Goal: Task Accomplishment & Management: Use online tool/utility

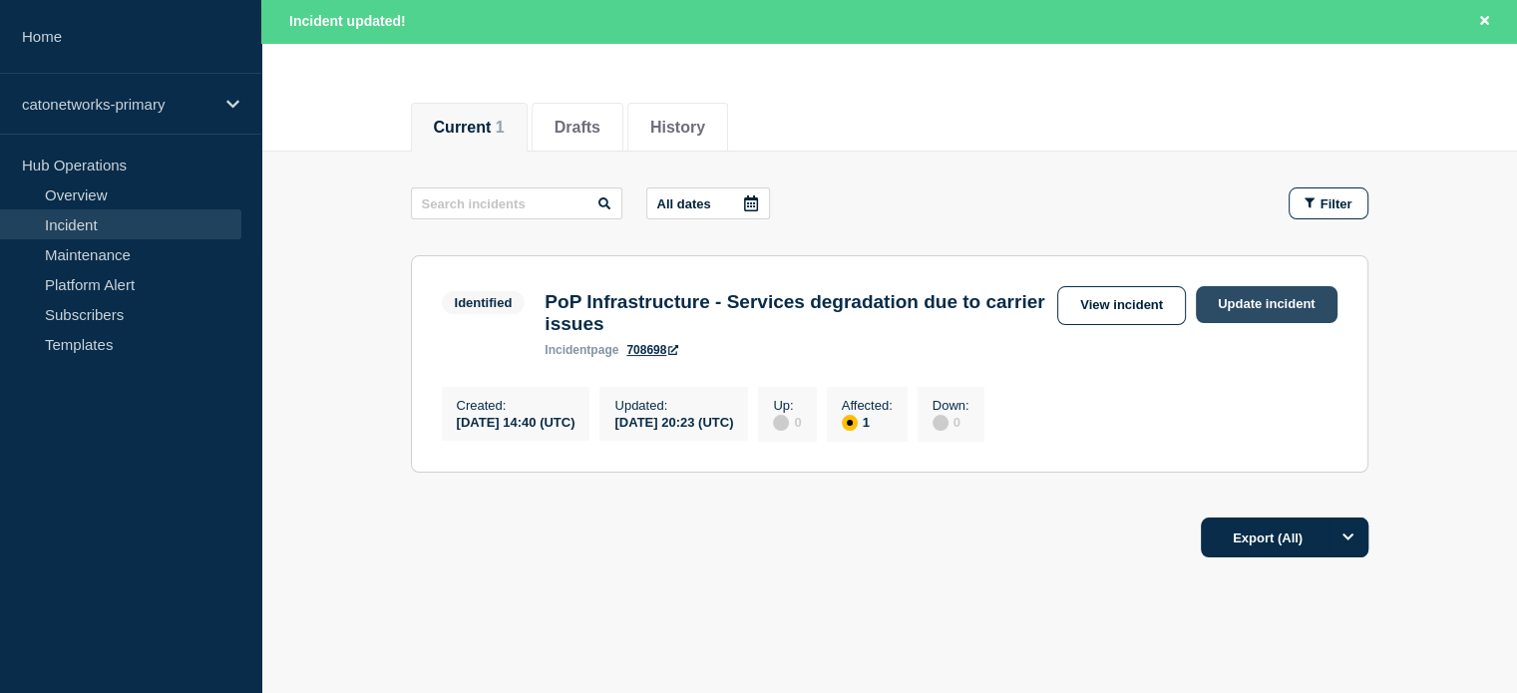
click at [1241, 294] on link "Update incident" at bounding box center [1267, 304] width 142 height 37
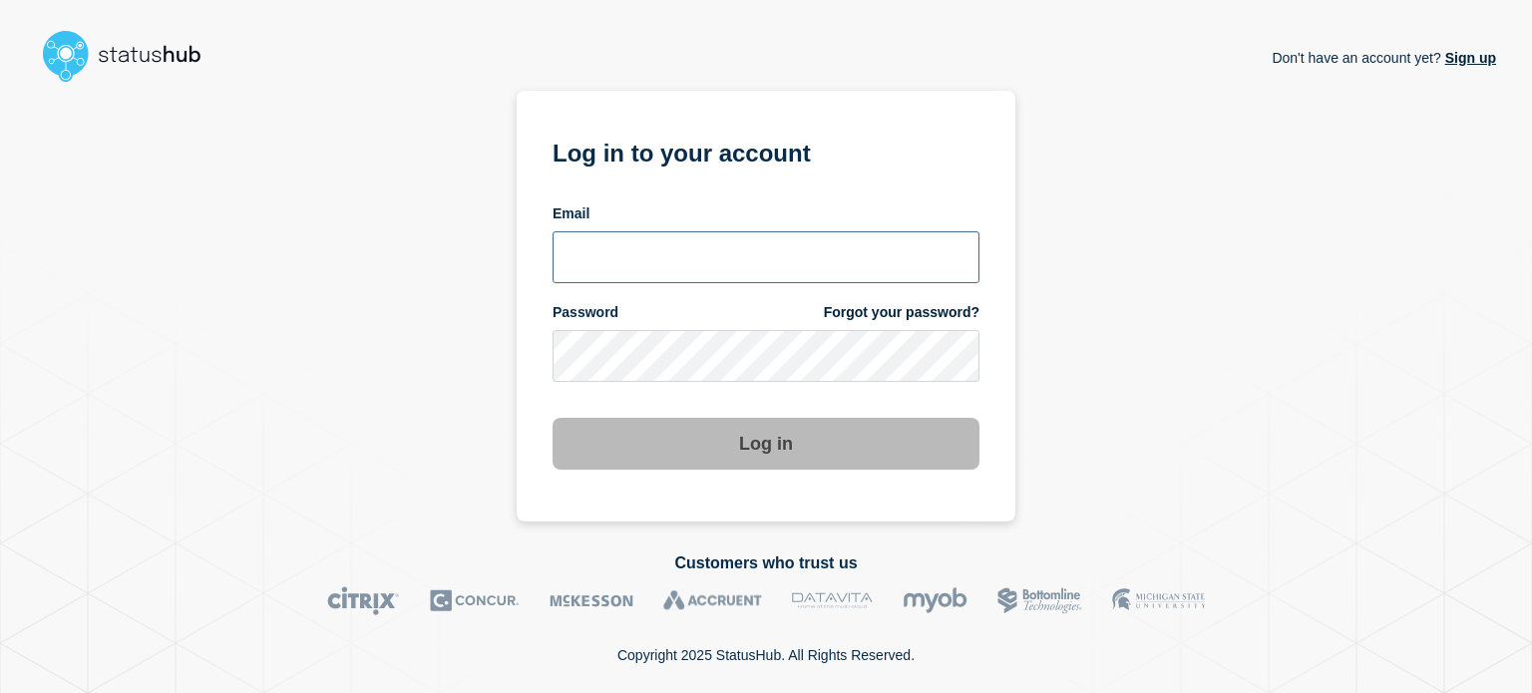
click at [637, 263] on input "email input" at bounding box center [766, 257] width 427 height 52
type input "camilo.mejia@catonetworks.com"
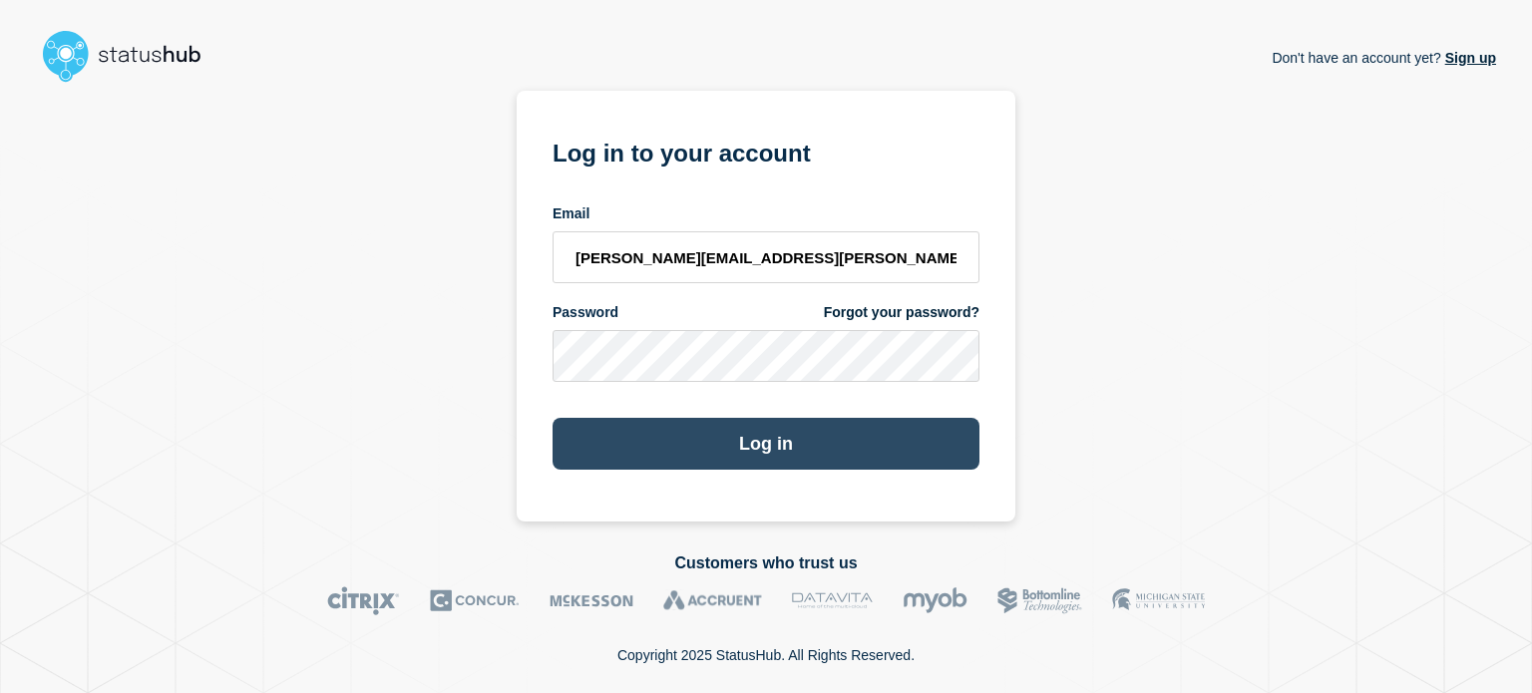
click at [744, 438] on button "Log in" at bounding box center [766, 444] width 427 height 52
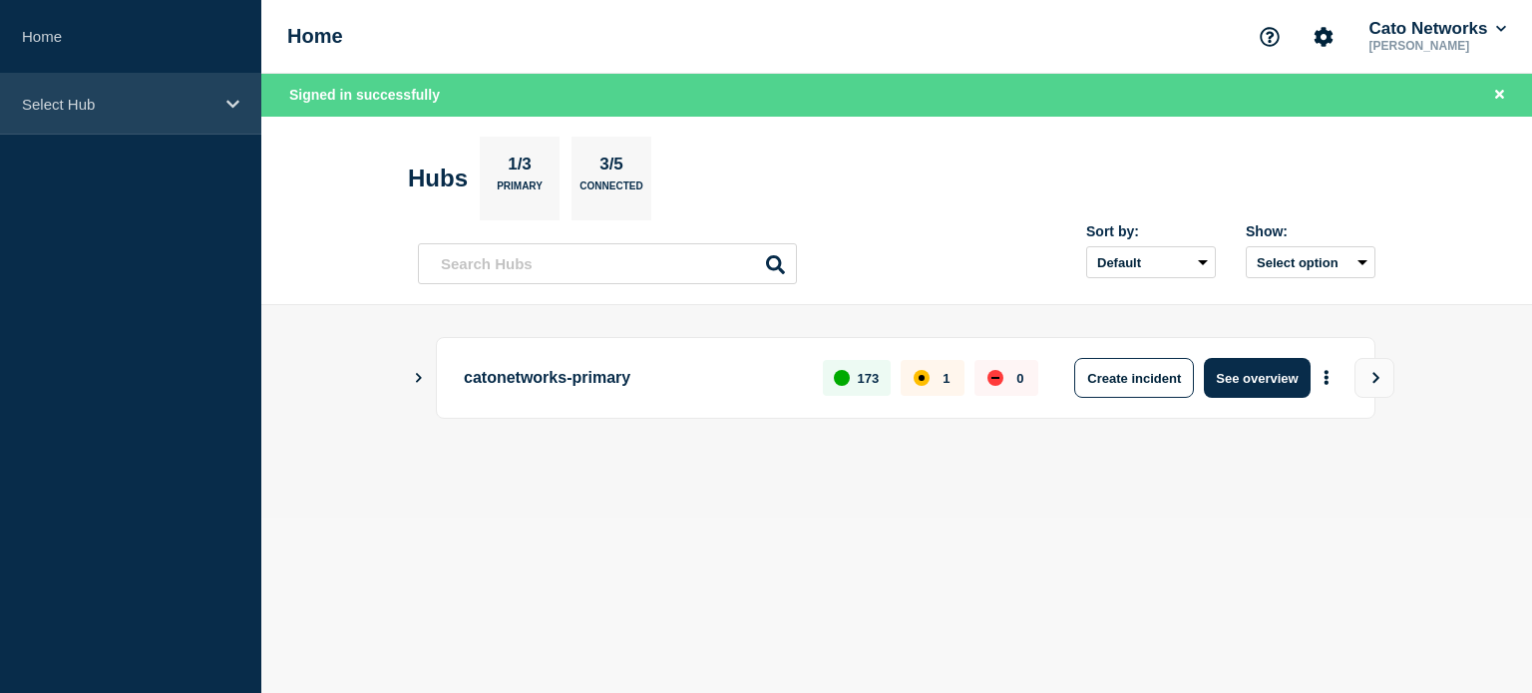
click at [132, 119] on div "Select Hub" at bounding box center [130, 104] width 261 height 61
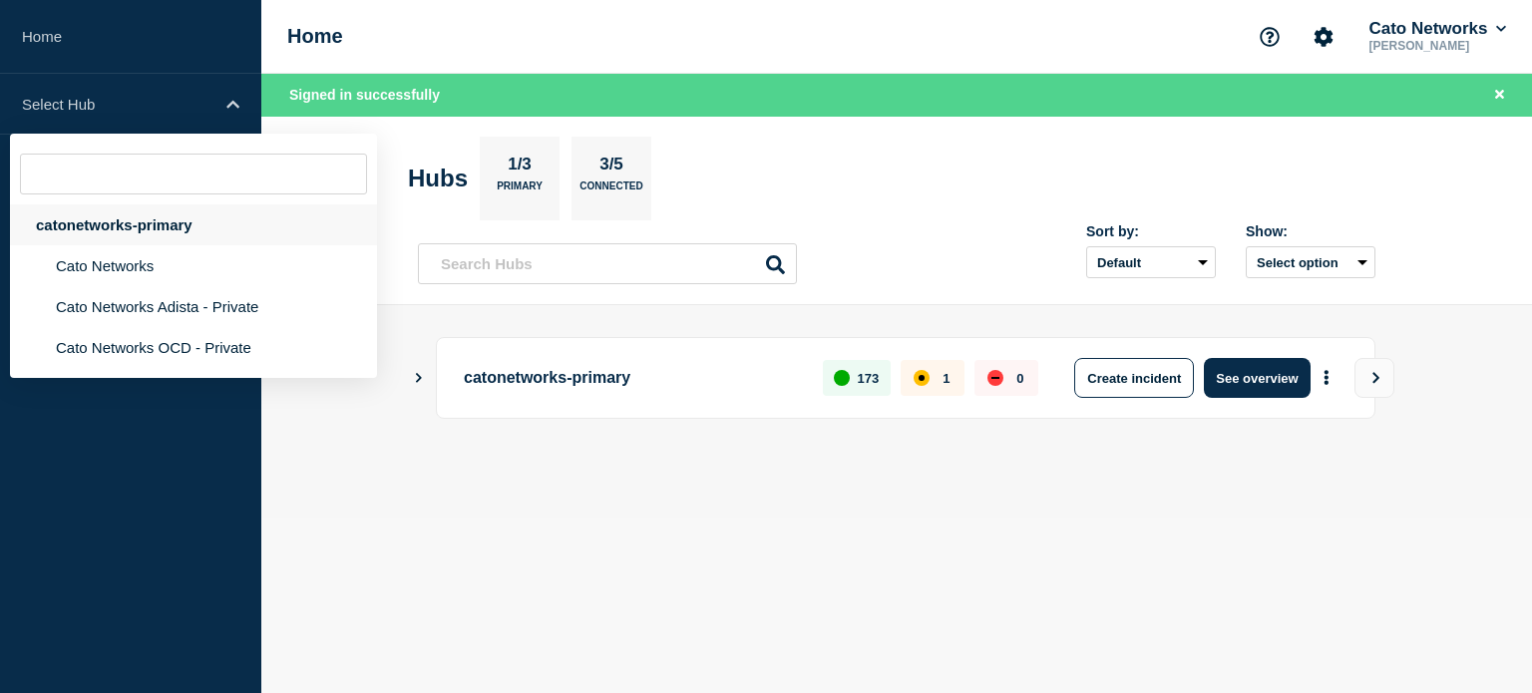
click at [105, 219] on div "catonetworks-primary" at bounding box center [193, 224] width 367 height 41
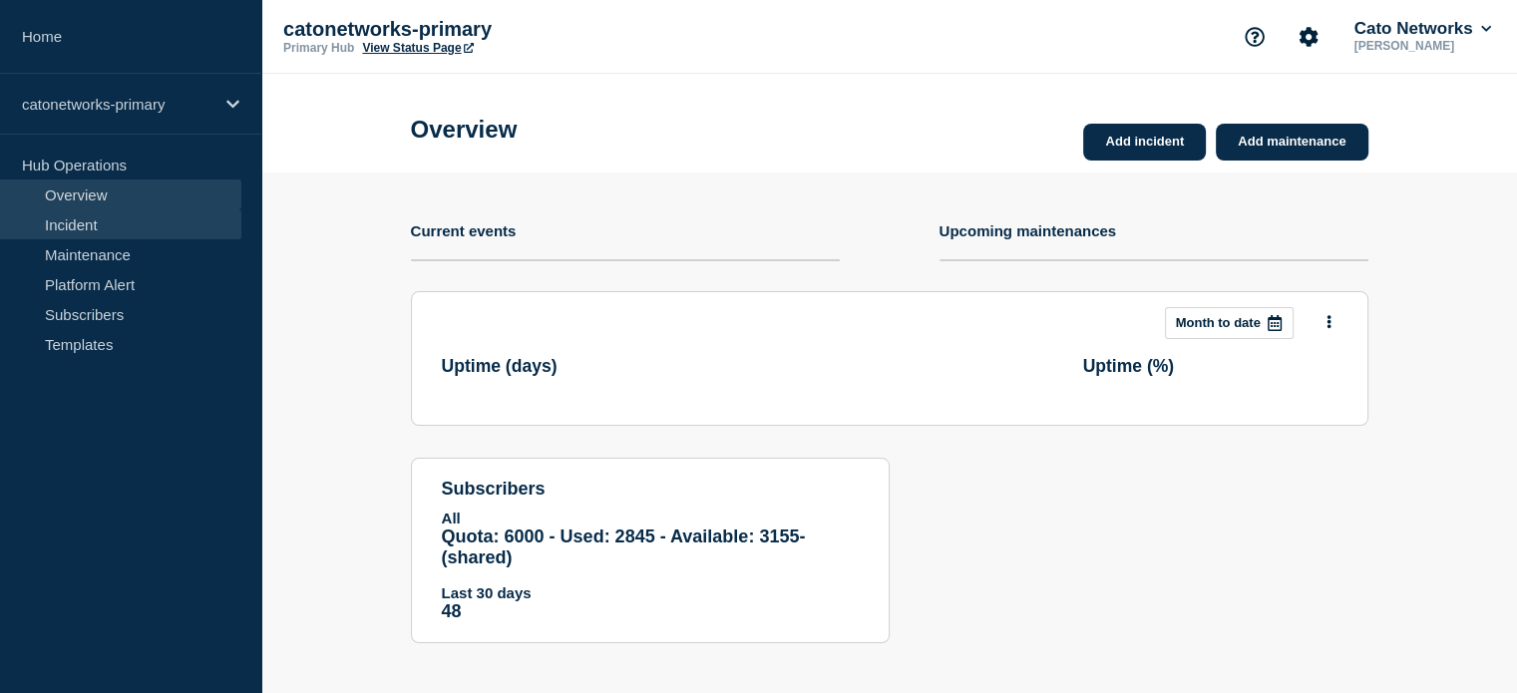
click at [88, 222] on link "Incident" at bounding box center [120, 224] width 241 height 30
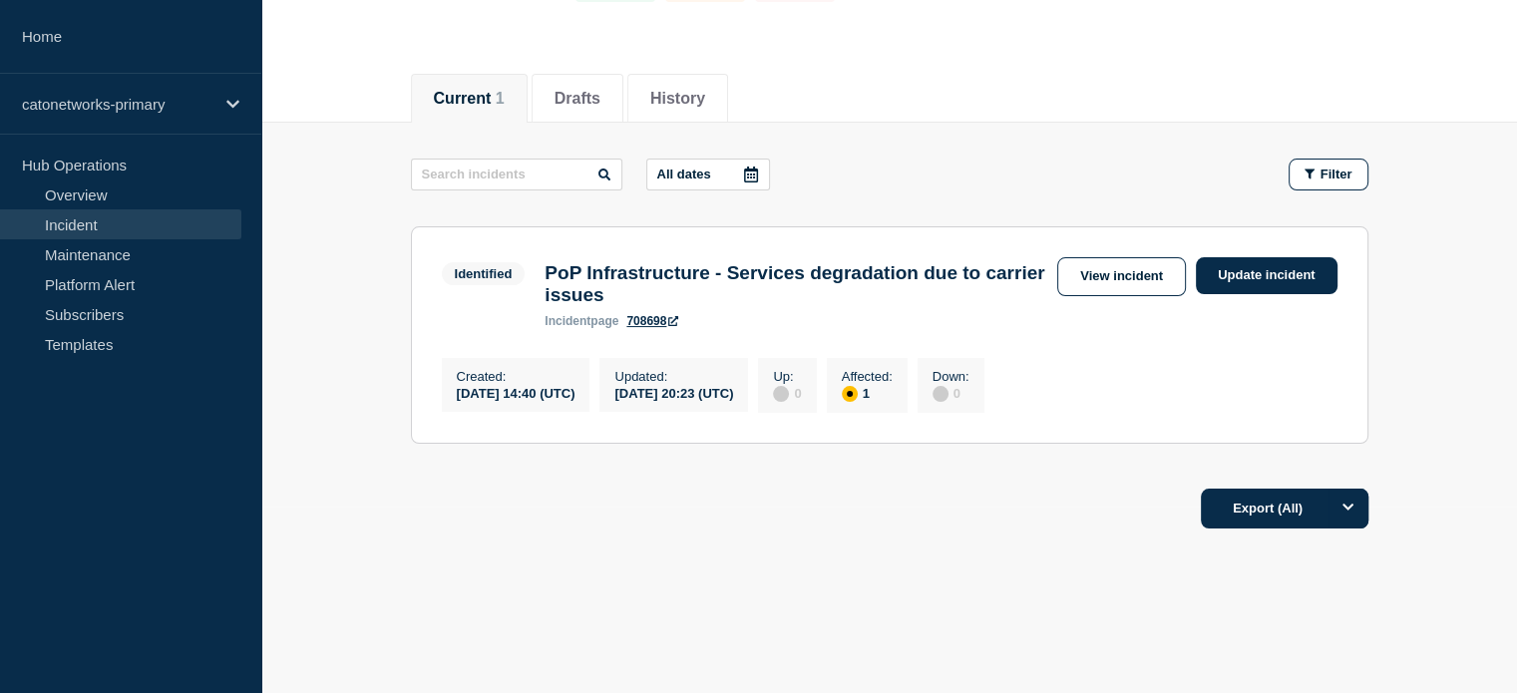
scroll to position [199, 0]
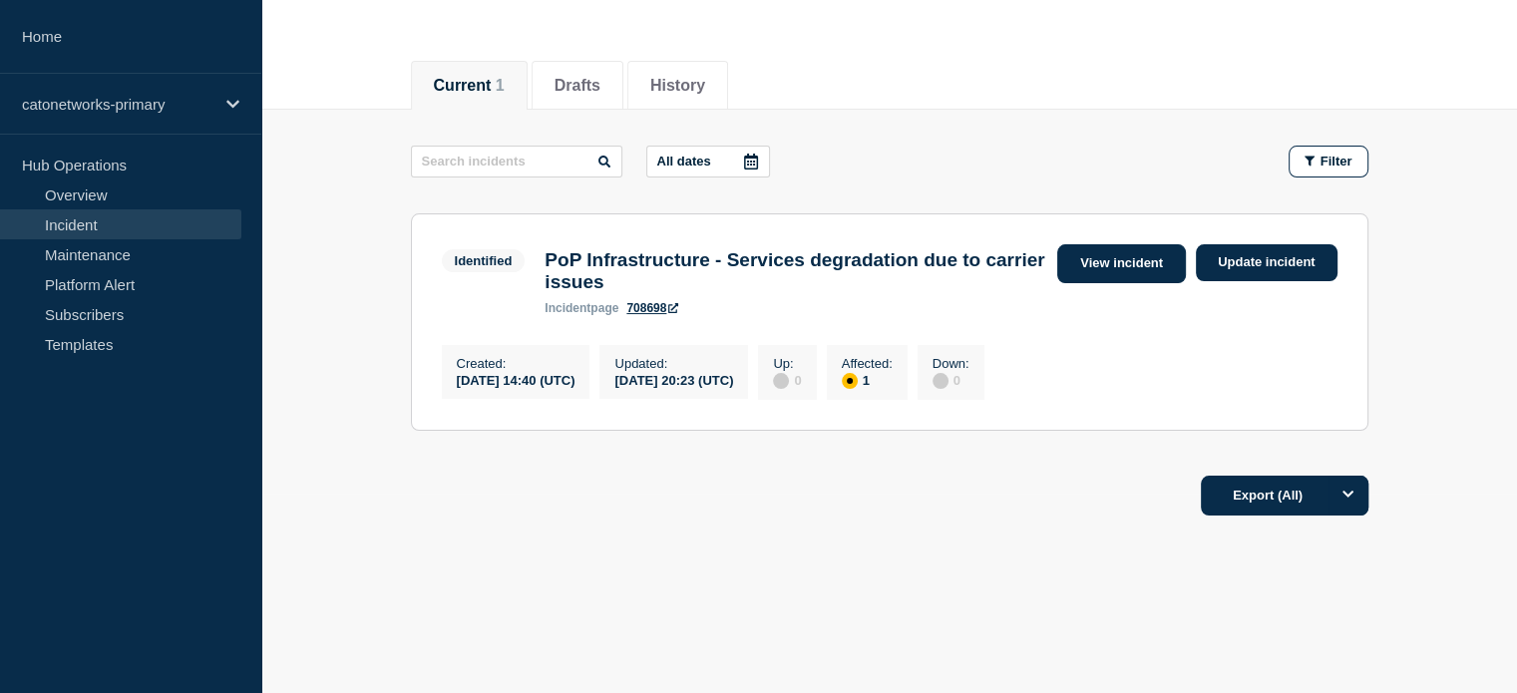
click at [1123, 251] on link "View incident" at bounding box center [1121, 263] width 129 height 39
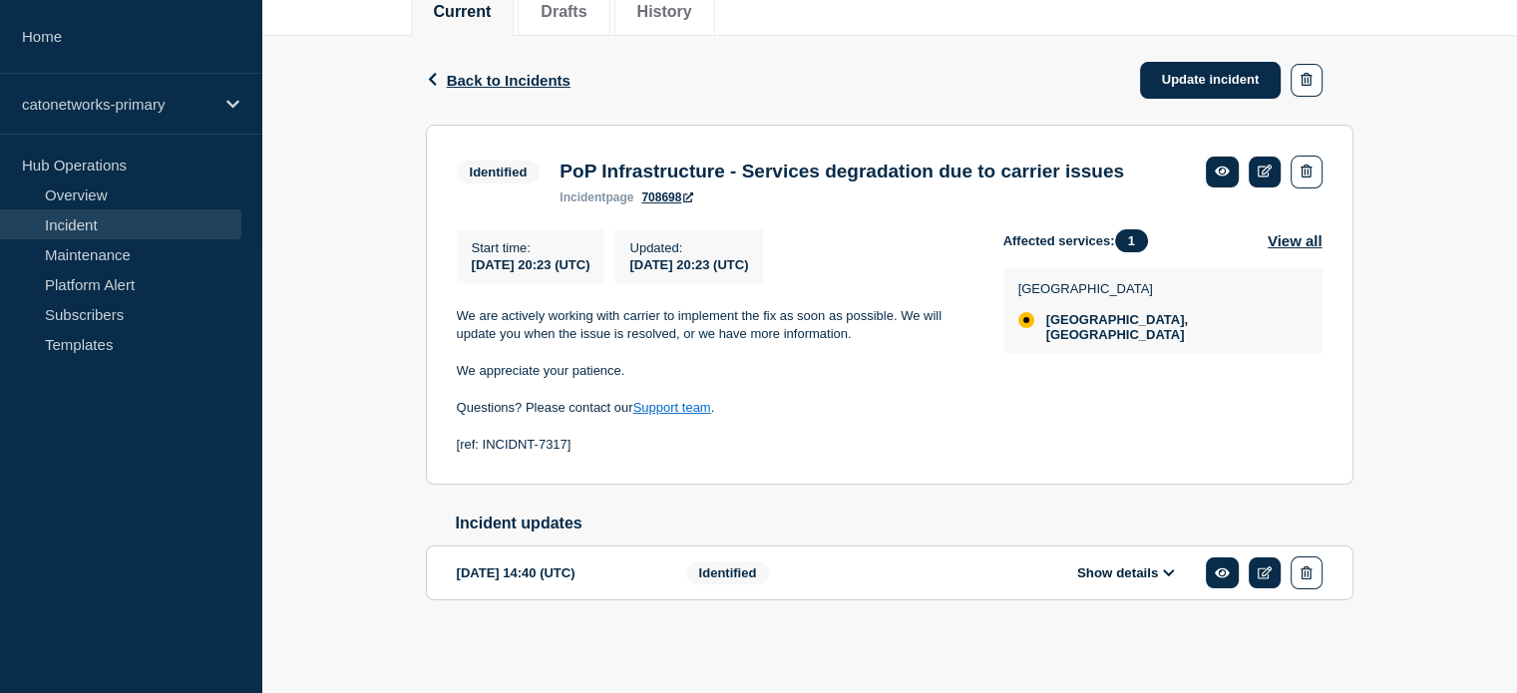
scroll to position [311, 0]
click at [1260, 165] on icon at bounding box center [1265, 171] width 15 height 13
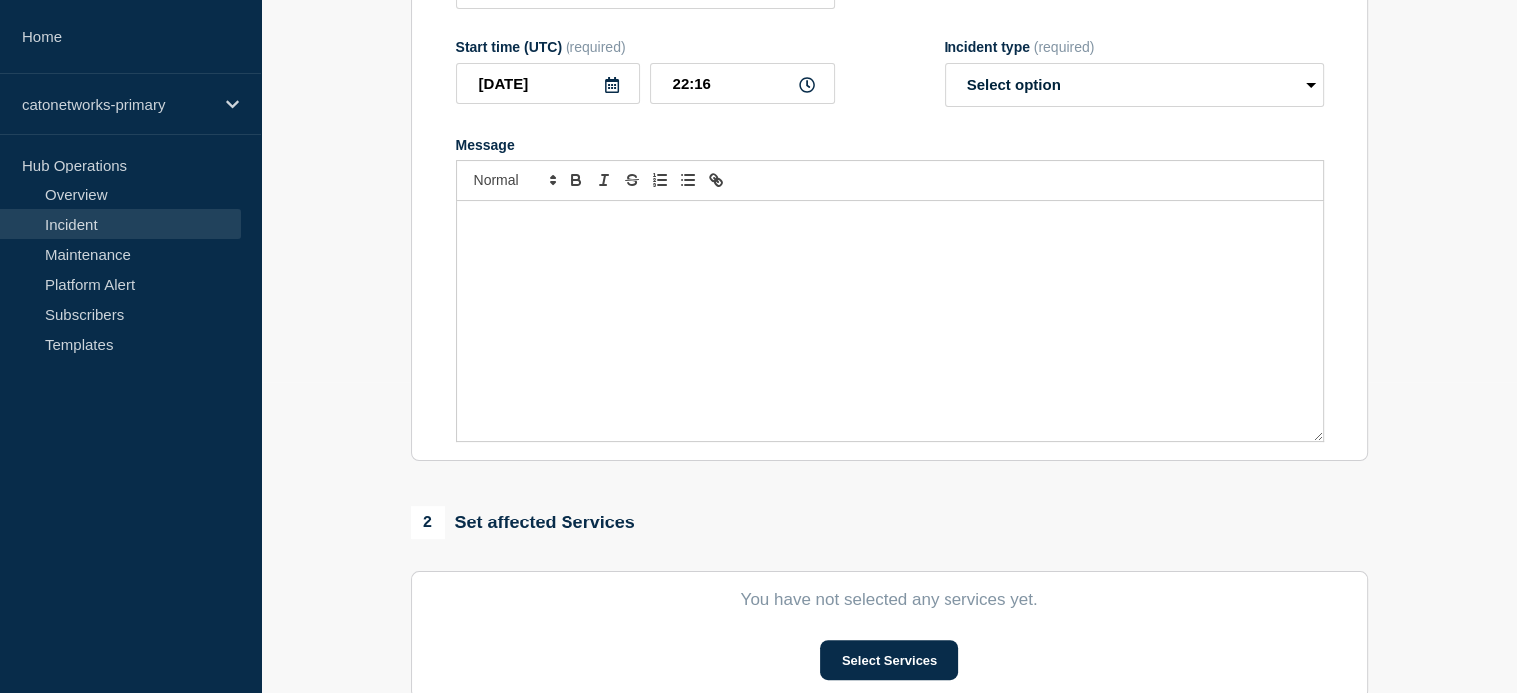
type input "PoP Infrastructure - Services degradation due to carrier issues"
type input "20:23"
select select "identified"
radio input "false"
radio input "true"
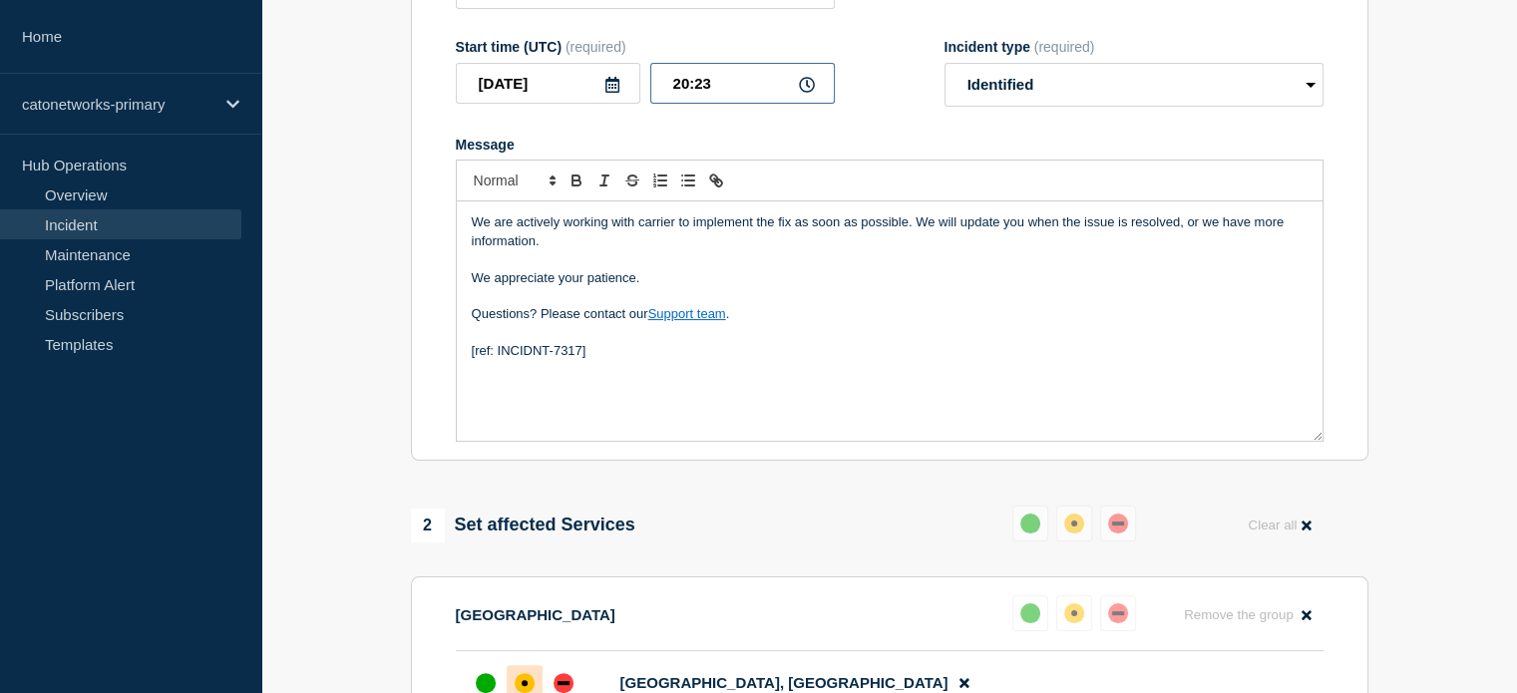
click at [676, 104] on input "20:23" at bounding box center [742, 83] width 185 height 41
drag, startPoint x: 670, startPoint y: 123, endPoint x: 689, endPoint y: 127, distance: 19.4
click at [689, 104] on input "20:23" at bounding box center [742, 83] width 185 height 41
type input "19:45"
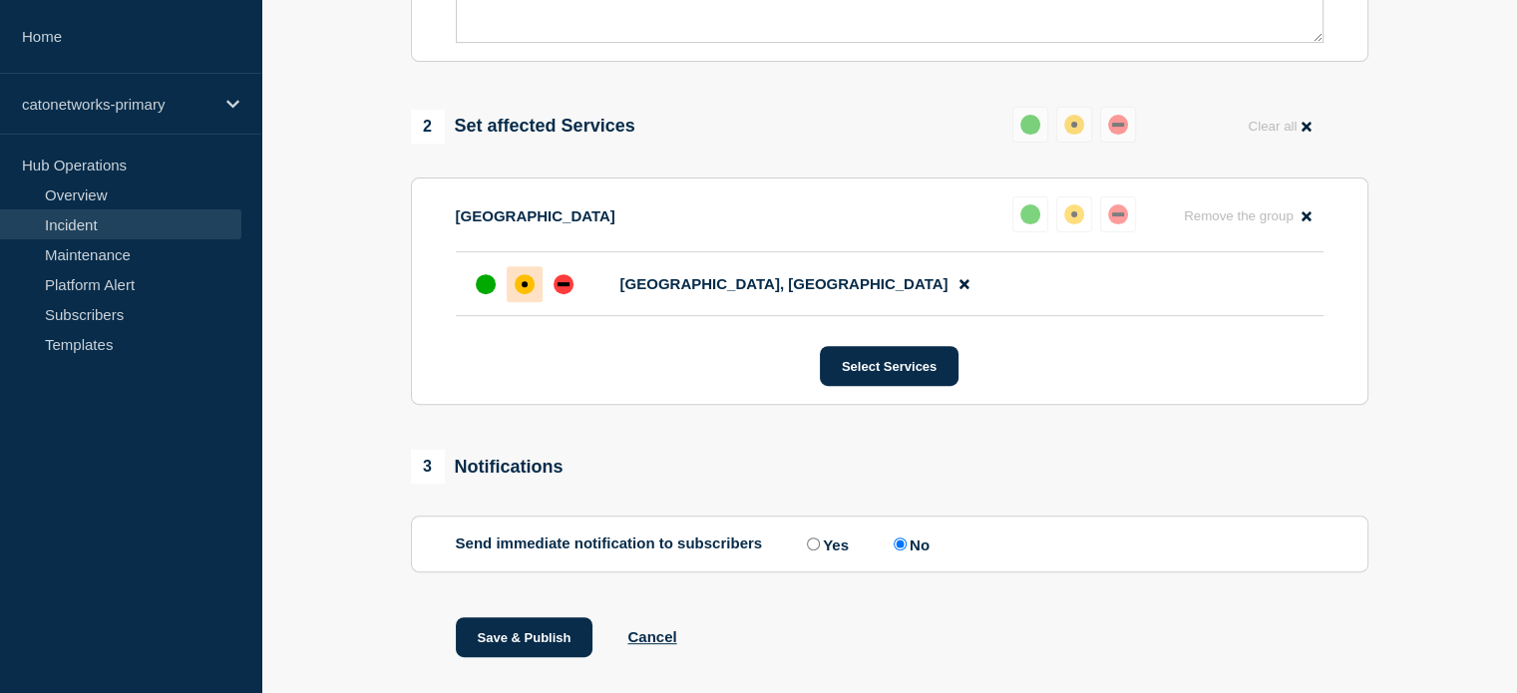
scroll to position [797, 0]
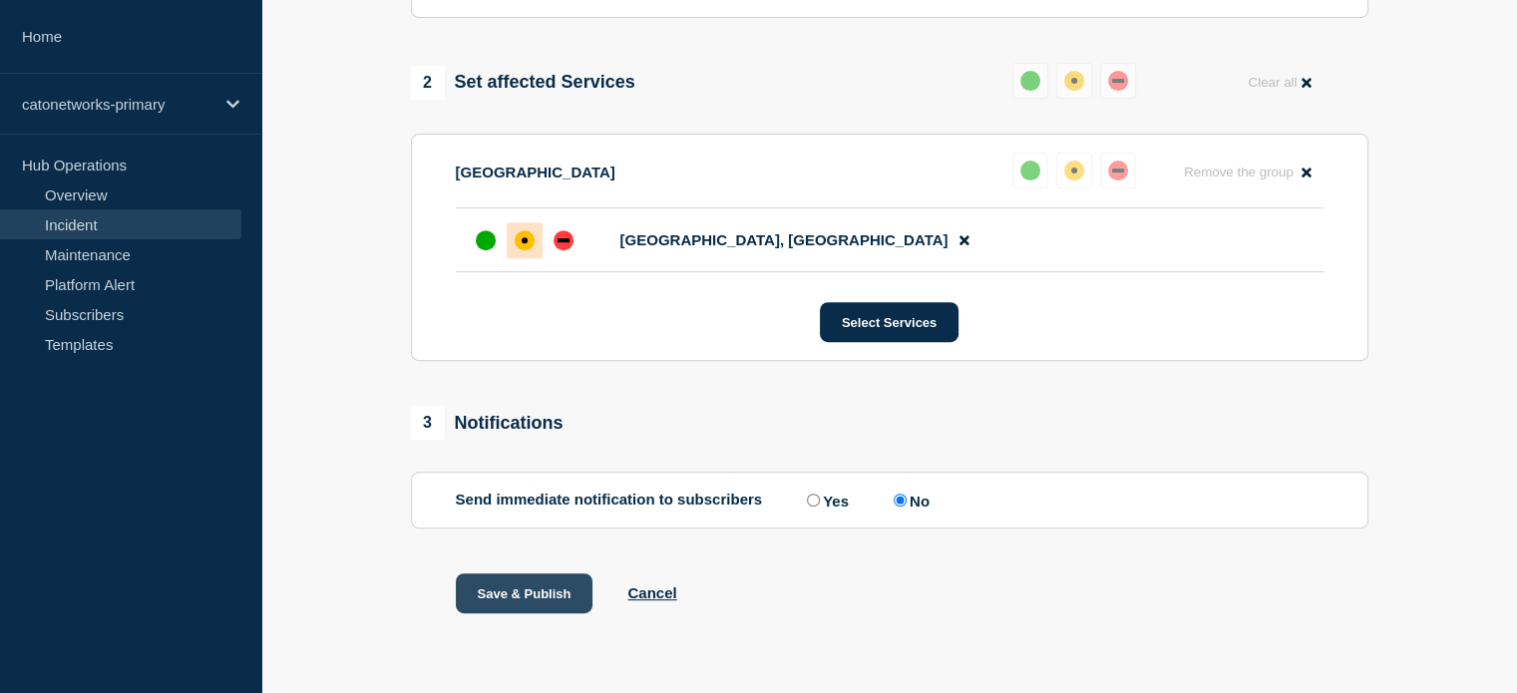
click at [522, 587] on button "Save & Publish" at bounding box center [525, 593] width 138 height 40
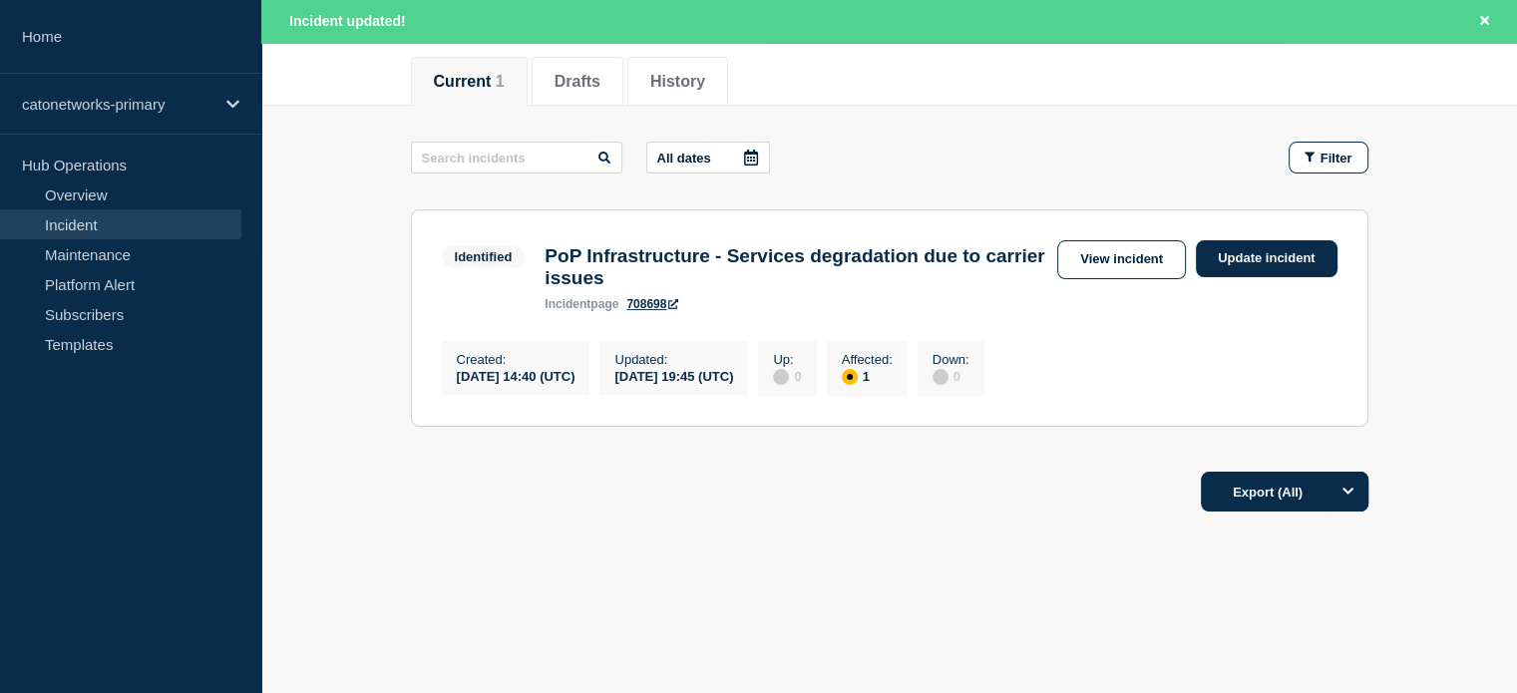
scroll to position [255, 0]
click at [1281, 244] on link "Update incident" at bounding box center [1267, 258] width 142 height 37
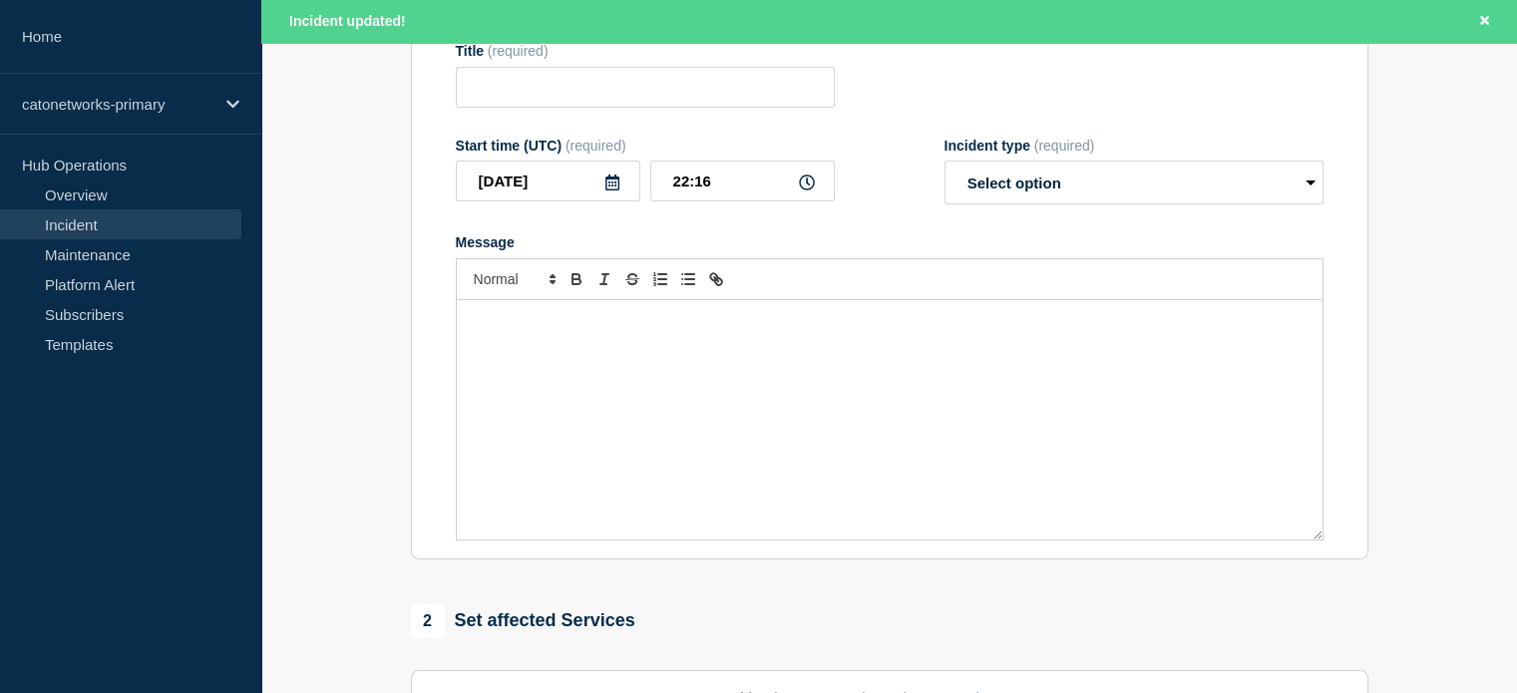
type input "PoP Infrastructure - Services degradation due to carrier issues"
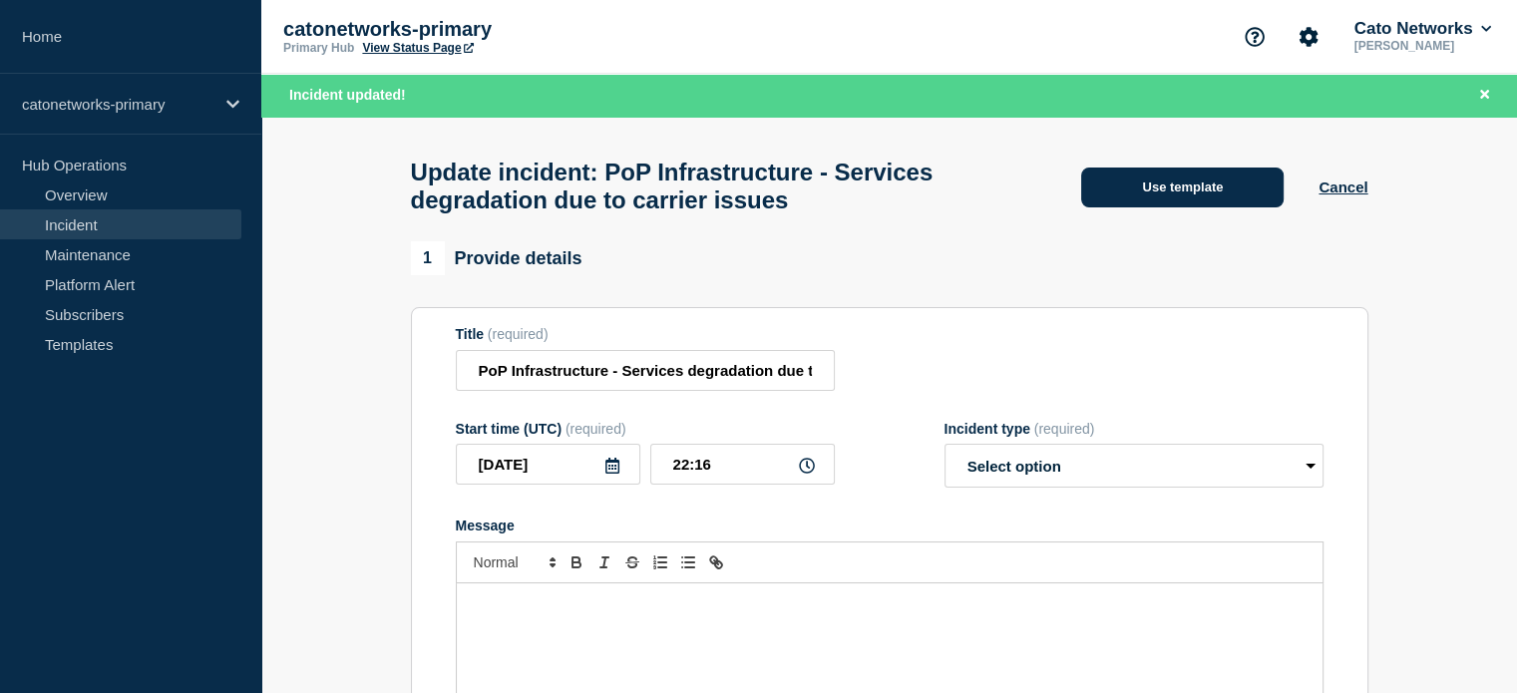
click at [1163, 177] on button "Use template" at bounding box center [1182, 188] width 202 height 40
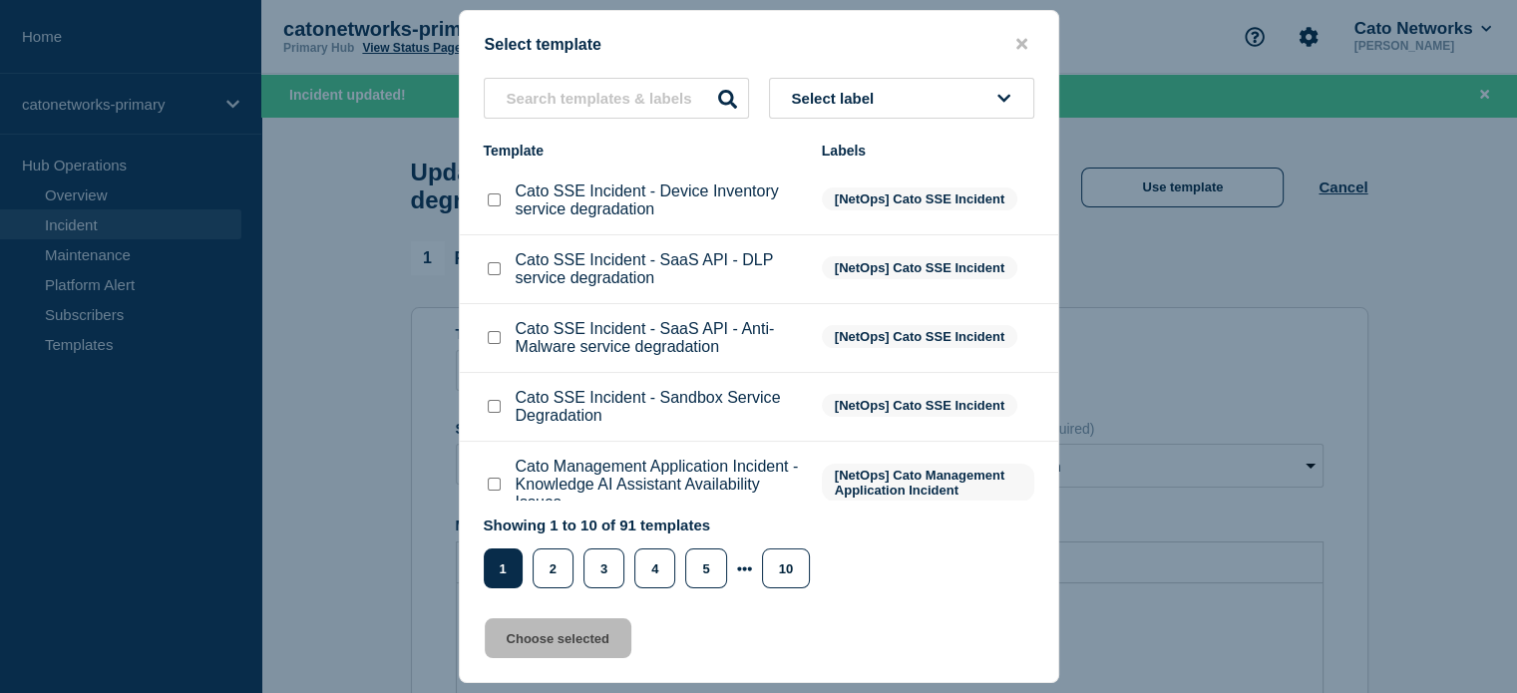
click at [831, 124] on div "Select label Template Labels Cato SSE Incident - Device Inventory service degra…" at bounding box center [759, 333] width 598 height 511
click at [826, 96] on span "Select label" at bounding box center [837, 98] width 91 height 17
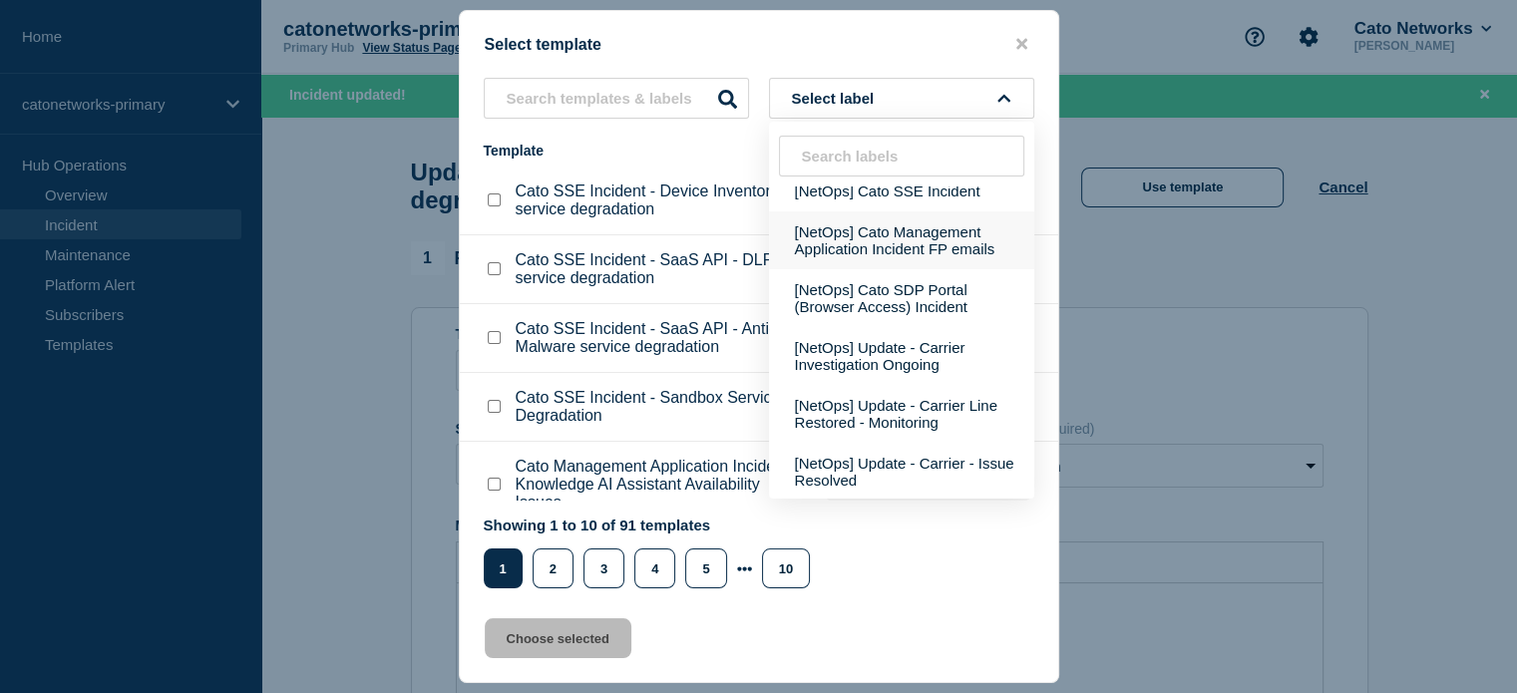
scroll to position [964, 0]
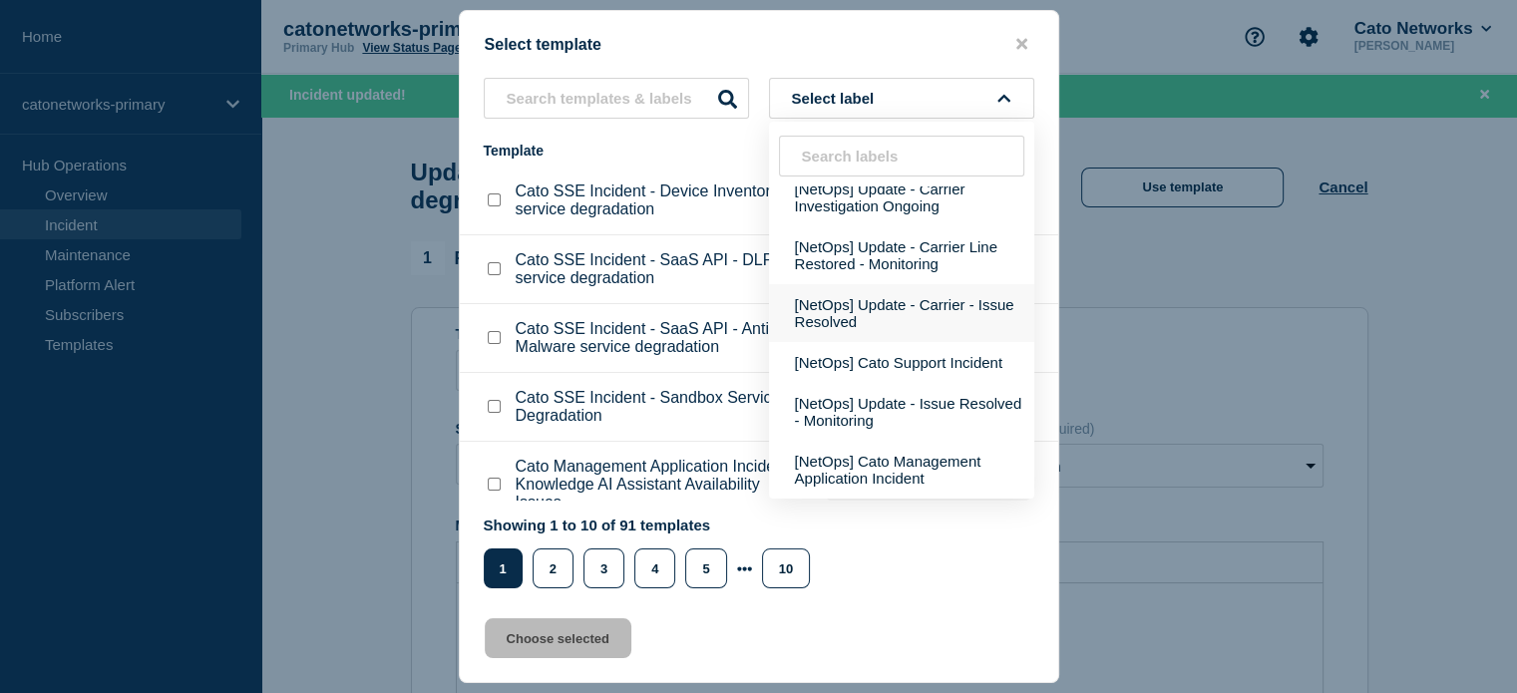
click at [854, 303] on button "[NetOps] Update - Carrier - Issue Resolved" at bounding box center [901, 313] width 265 height 58
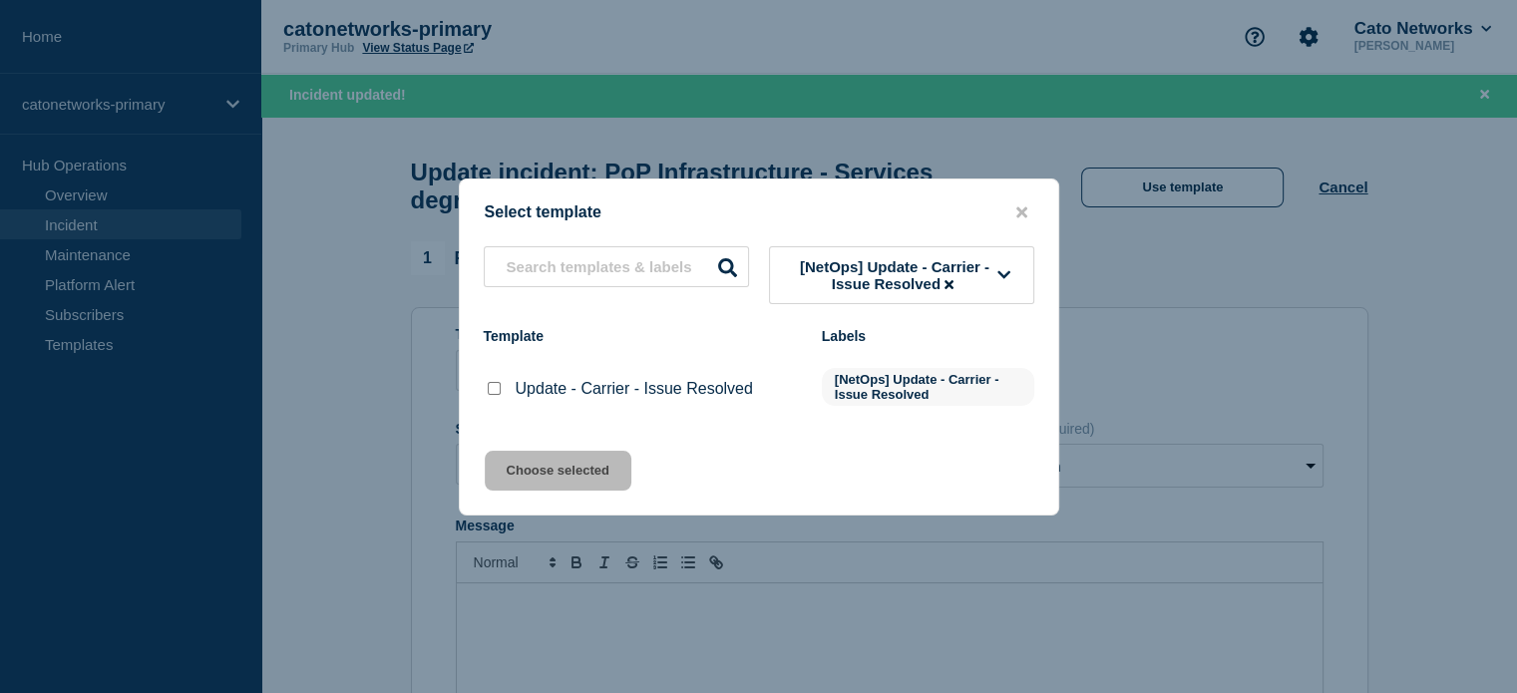
click at [501, 392] on div at bounding box center [494, 389] width 20 height 20
click at [496, 390] on input "Update - Carrier - Issue Resolved checkbox" at bounding box center [494, 388] width 13 height 13
checkbox input "true"
click at [830, 274] on span "[NetOps] Update - Carrier - Issue Resolved" at bounding box center [895, 275] width 206 height 34
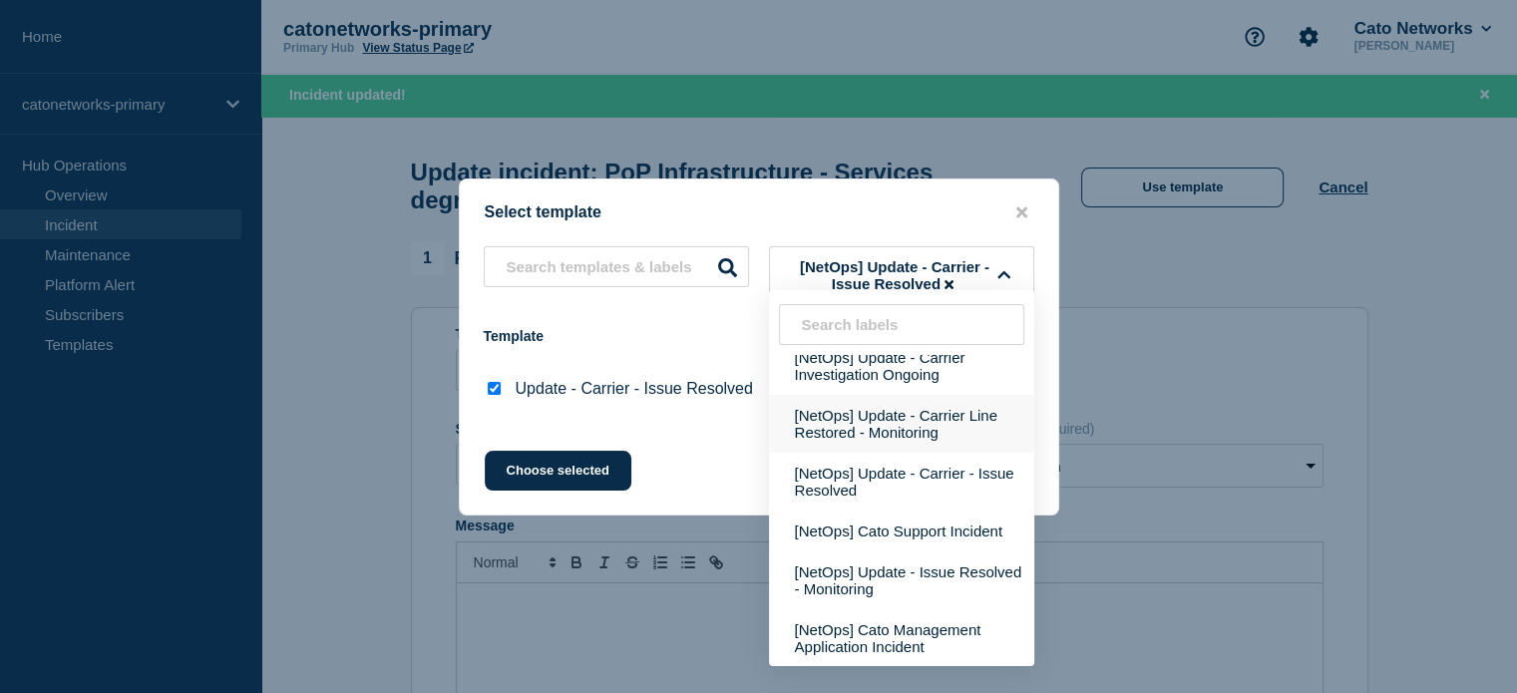
click at [902, 413] on button "[NetOps] Update - Carrier Line Restored - Monitoring" at bounding box center [901, 424] width 265 height 58
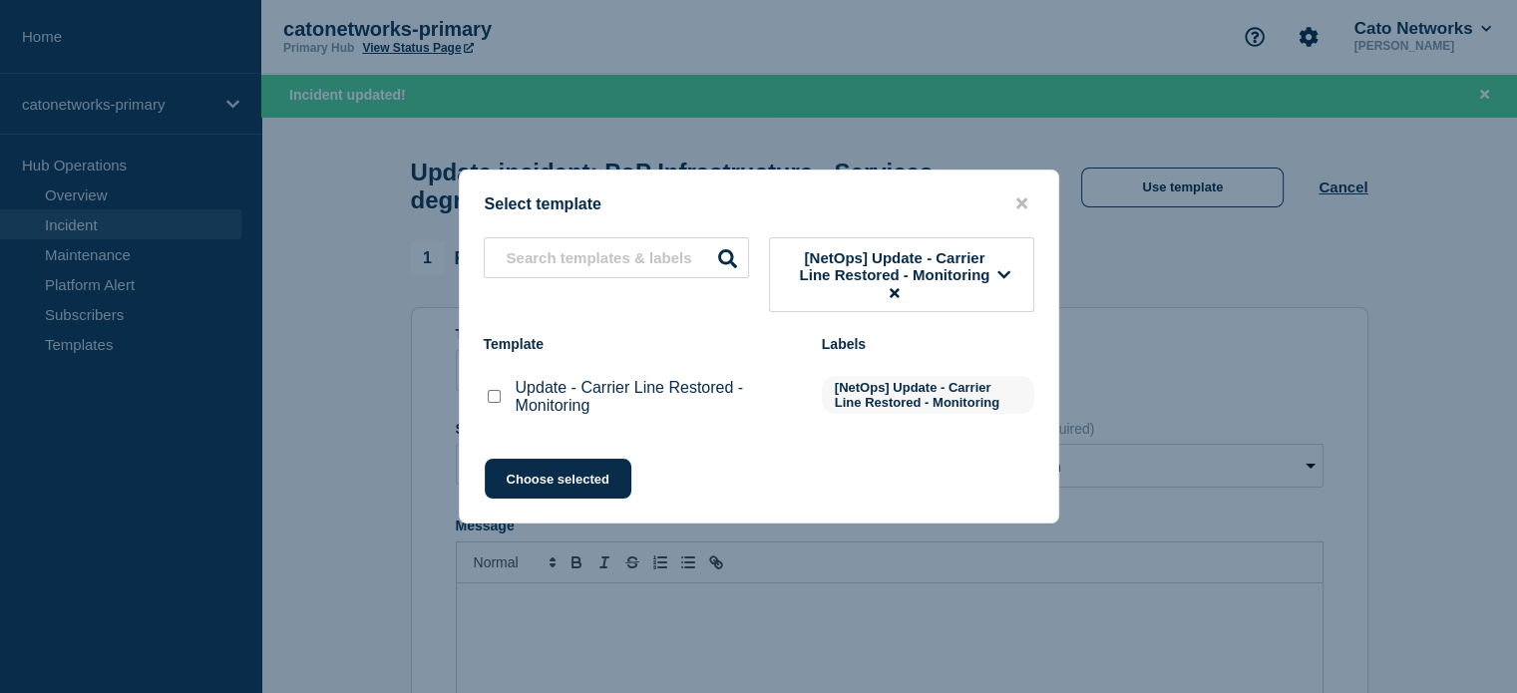
click at [498, 400] on input "Update - Carrier Line Restored - Monitoring checkbox" at bounding box center [494, 396] width 13 height 13
checkbox input "true"
click at [555, 480] on button "Choose selected" at bounding box center [558, 479] width 147 height 40
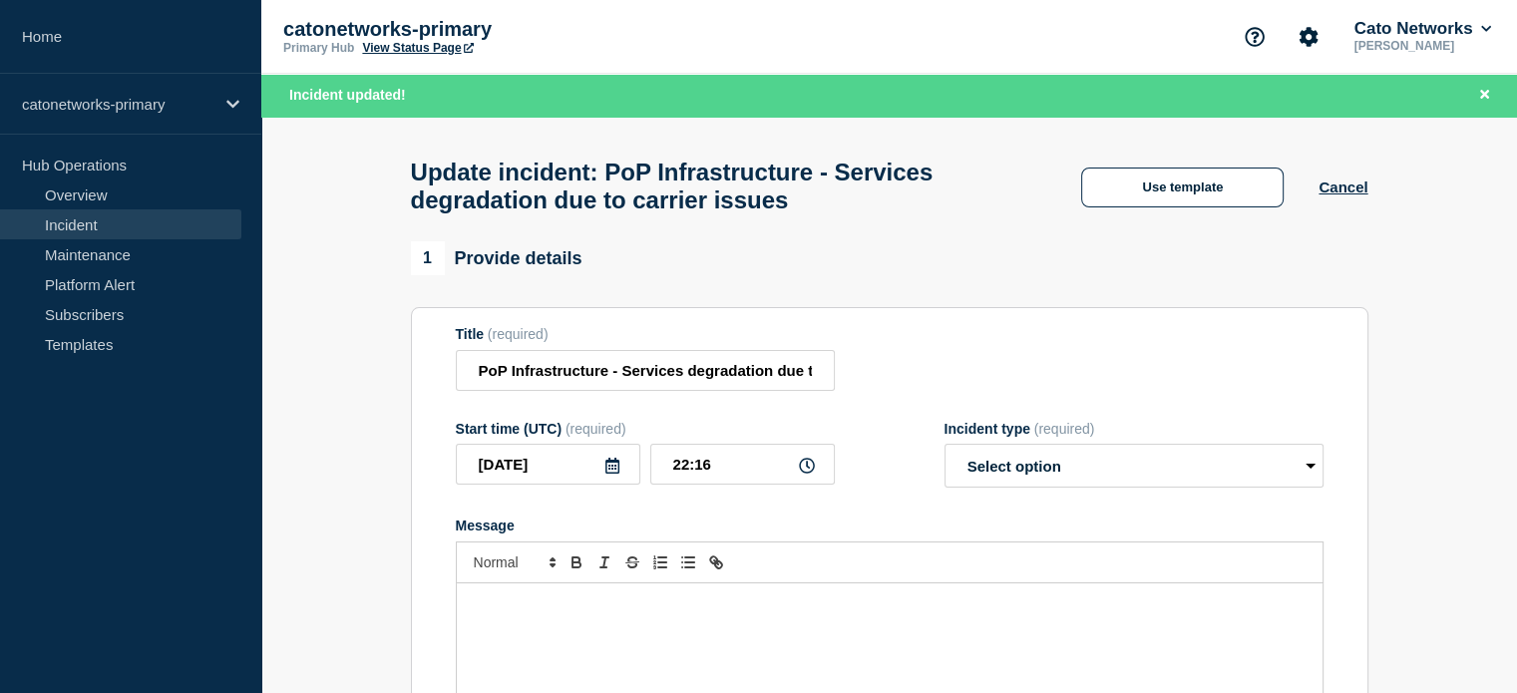
select select "monitoring"
radio input "false"
radio input "true"
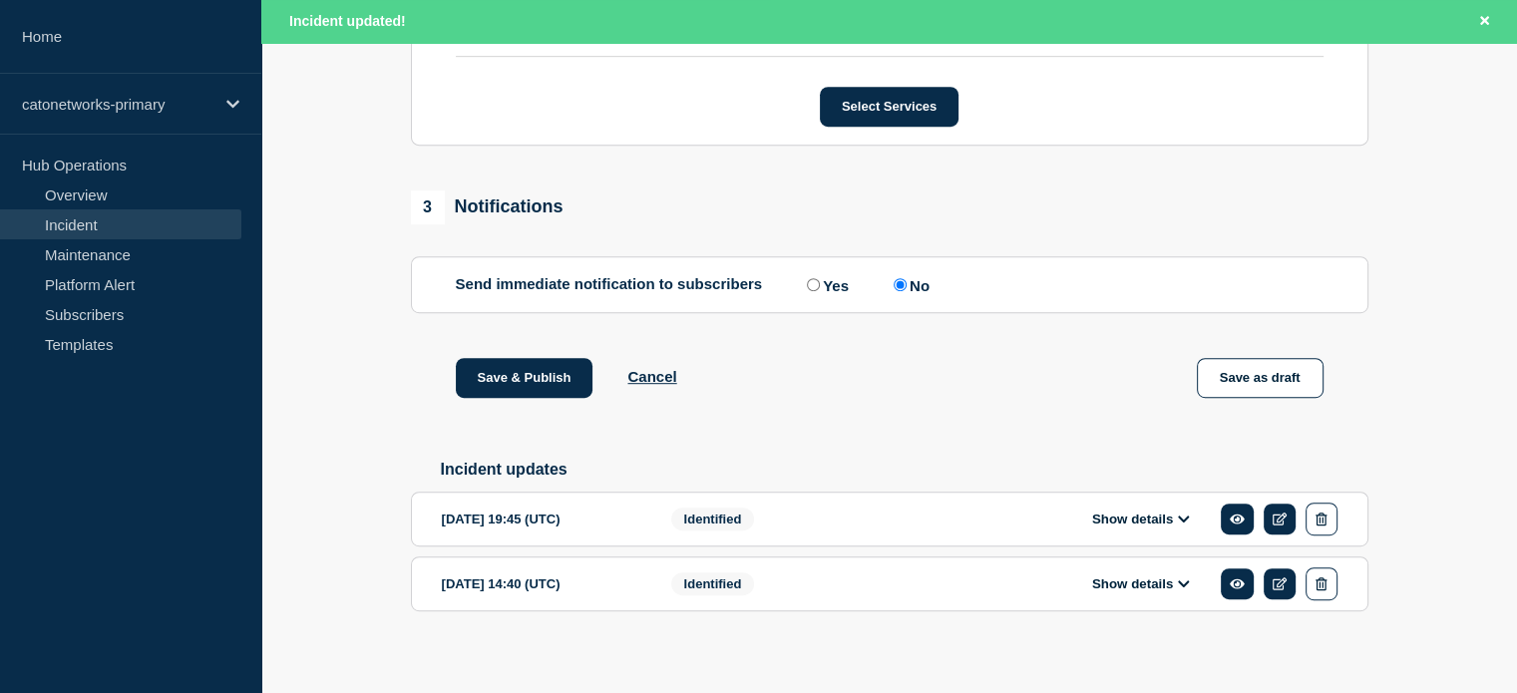
scroll to position [1069, 0]
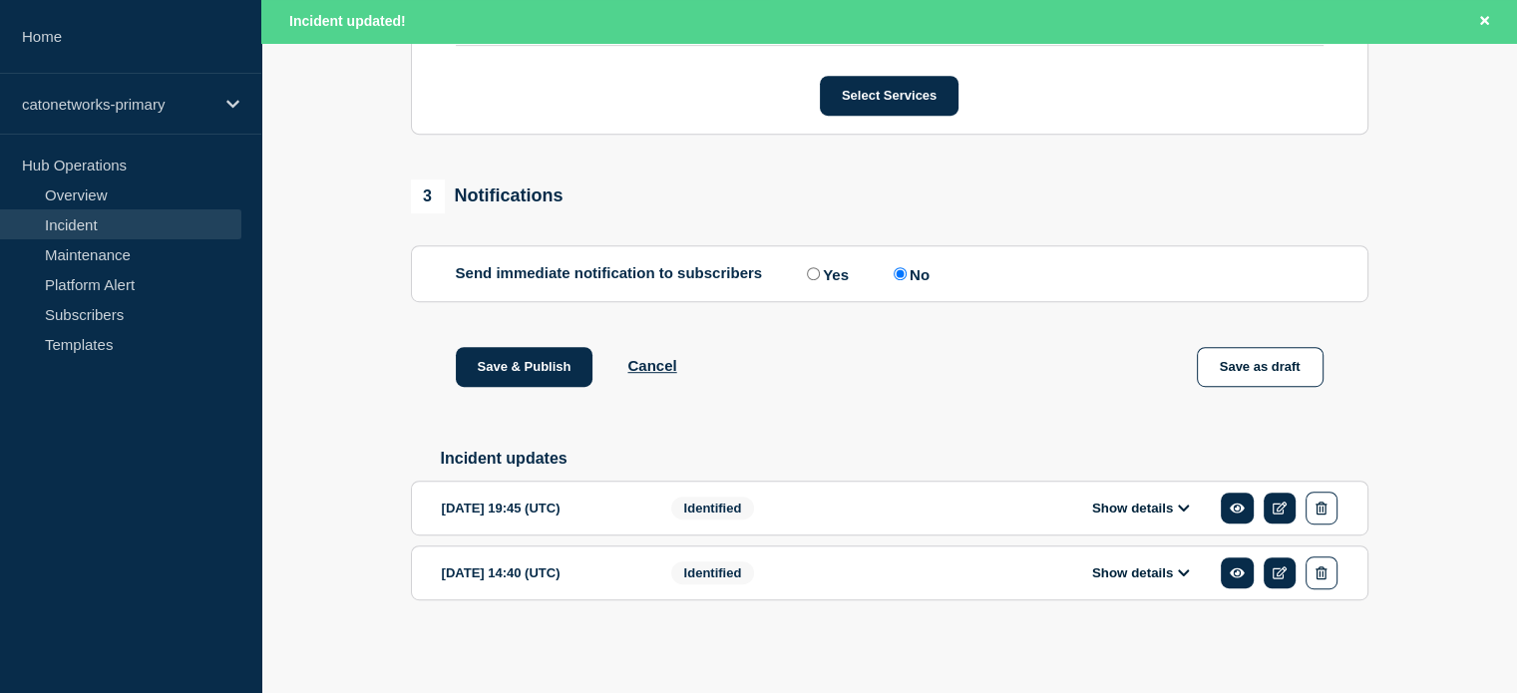
click at [1152, 513] on button "Show details" at bounding box center [1141, 508] width 110 height 17
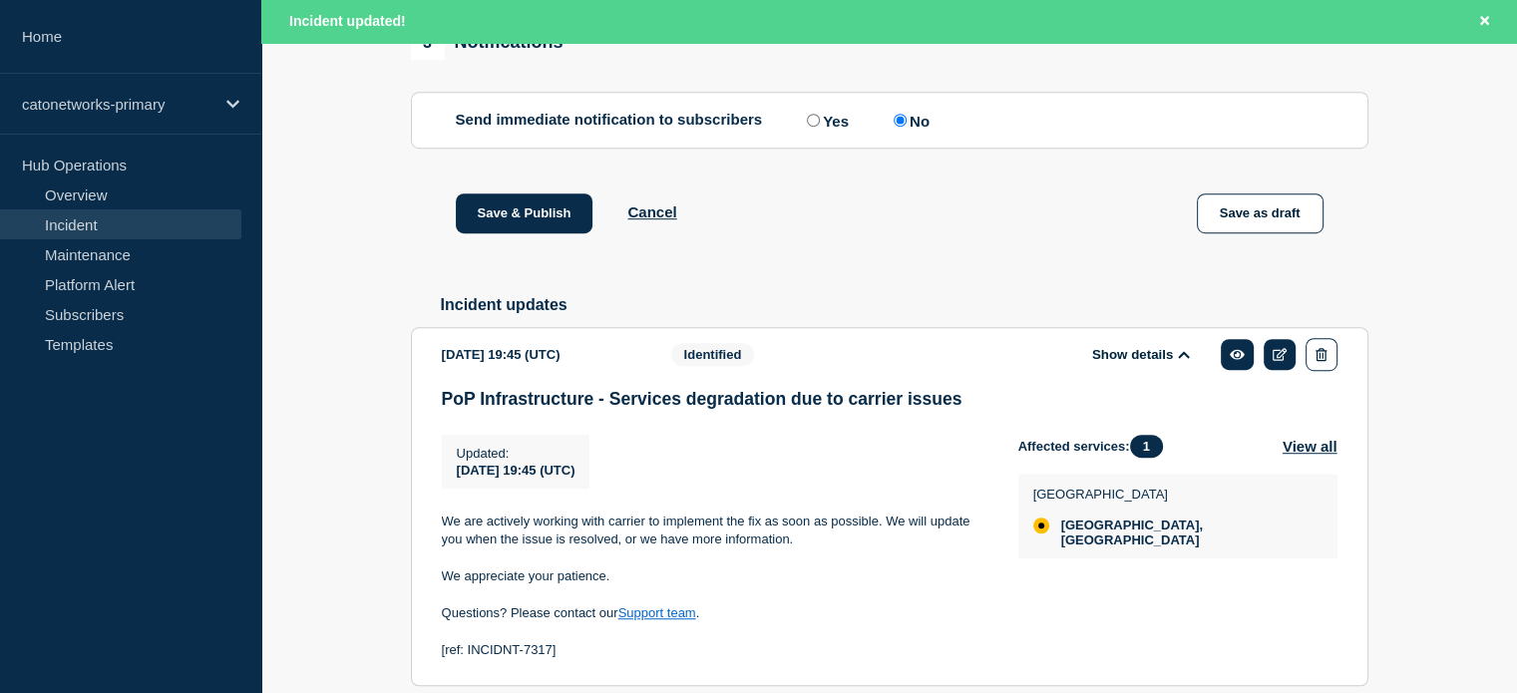
scroll to position [1376, 0]
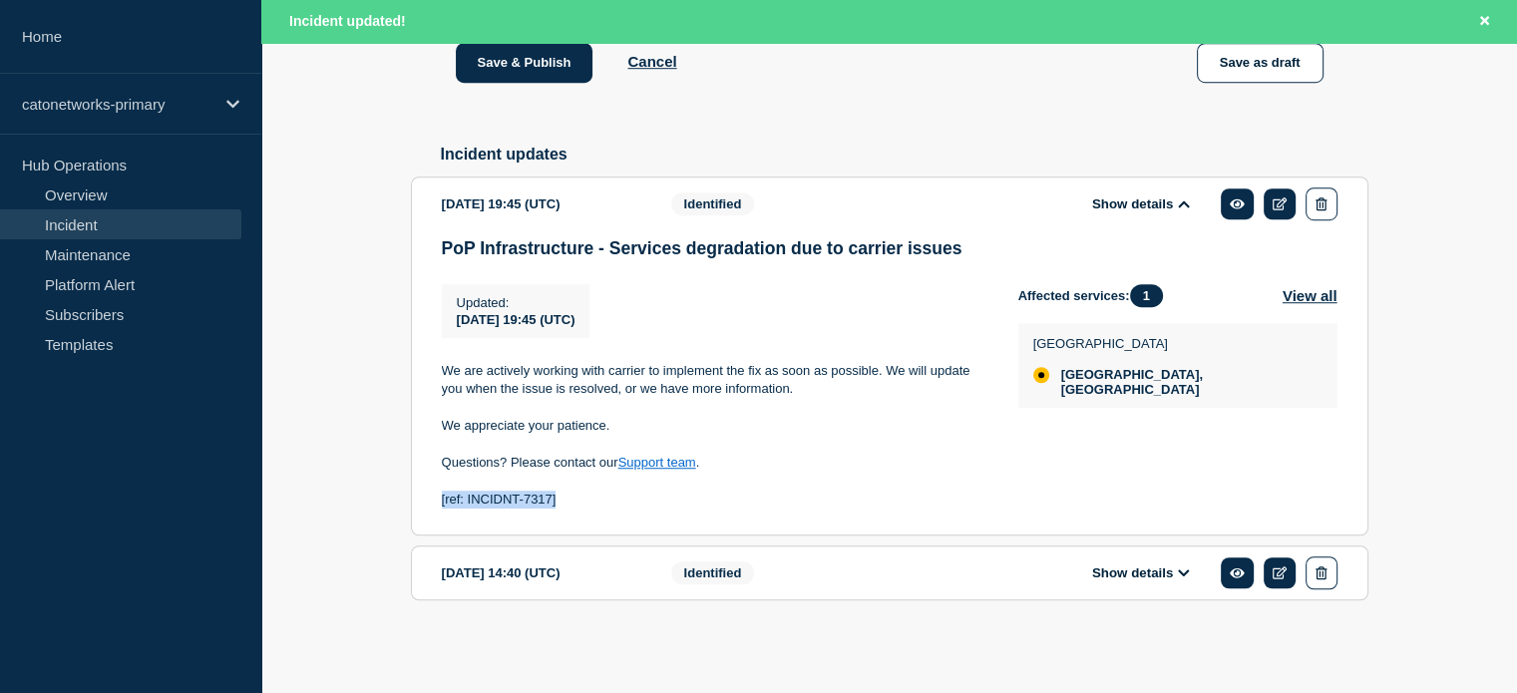
drag, startPoint x: 600, startPoint y: 500, endPoint x: 434, endPoint y: 495, distance: 166.6
click at [434, 495] on section "2025-09-05 19:45 (UTC) Show details Identified PoP Infrastructure - Services de…" at bounding box center [889, 356] width 957 height 359
copy p "[ref: INCIDNT-7317]"
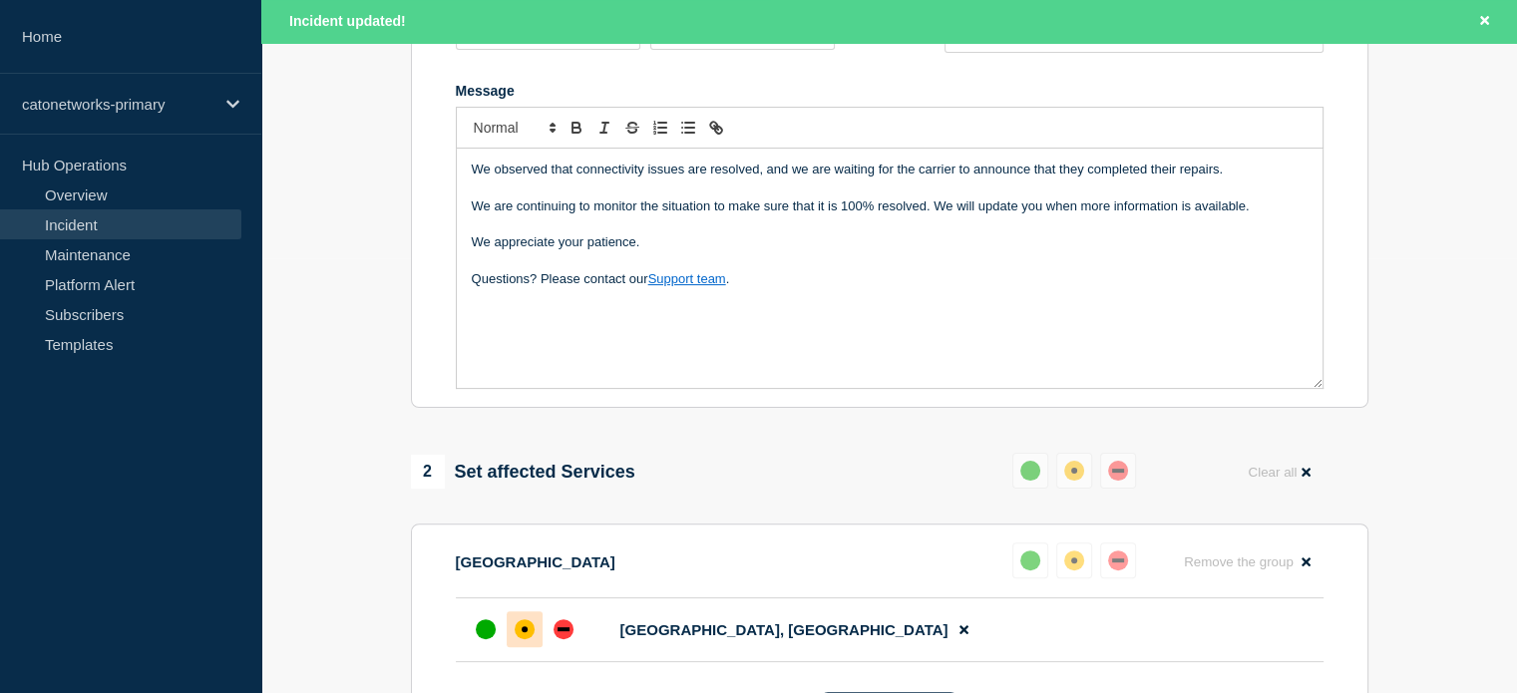
scroll to position [279, 0]
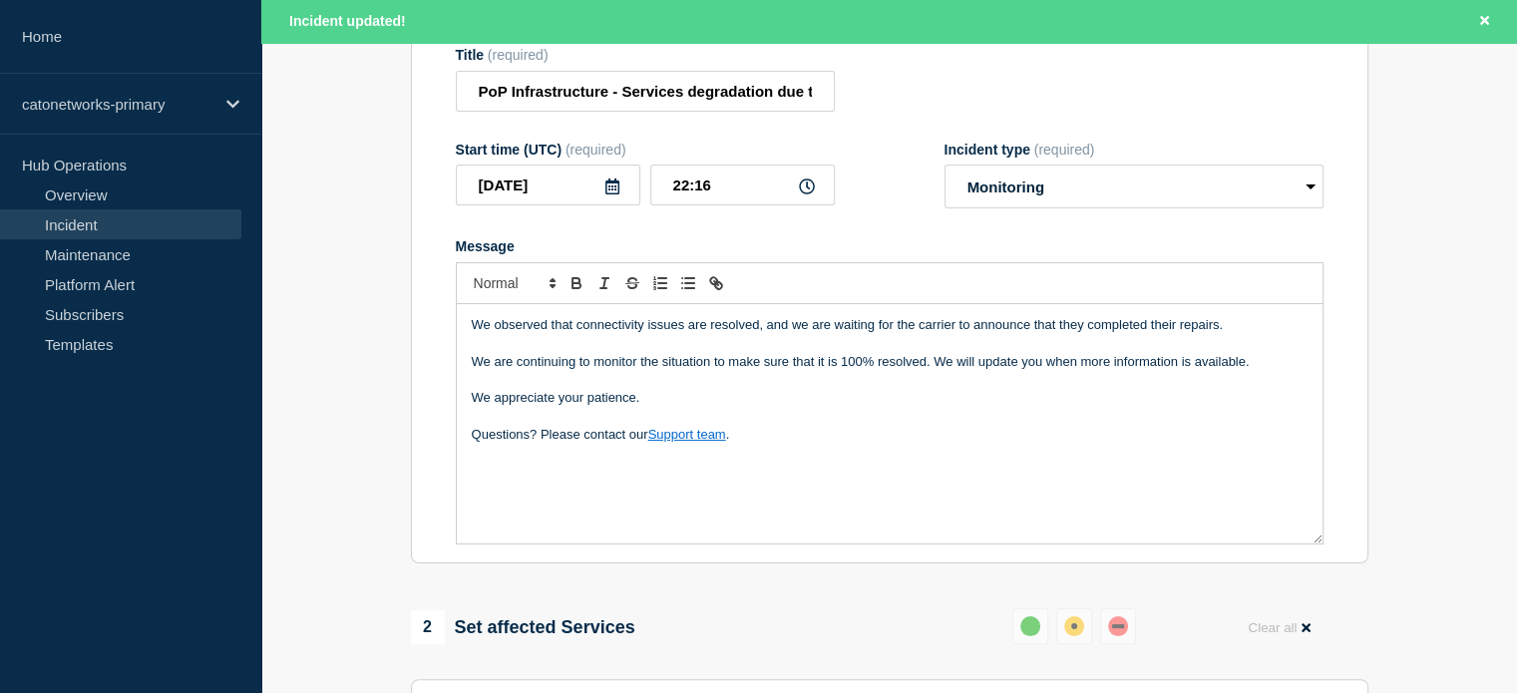
click at [652, 489] on div "We observed that connectivity issues are resolved, and we are waiting for the c…" at bounding box center [890, 423] width 866 height 239
click at [768, 444] on p "Questions? Please contact our Support team ." at bounding box center [890, 435] width 836 height 18
click at [681, 192] on input "22:16" at bounding box center [742, 185] width 185 height 41
click at [719, 201] on input "20:16" at bounding box center [742, 185] width 185 height 41
type input "20:10"
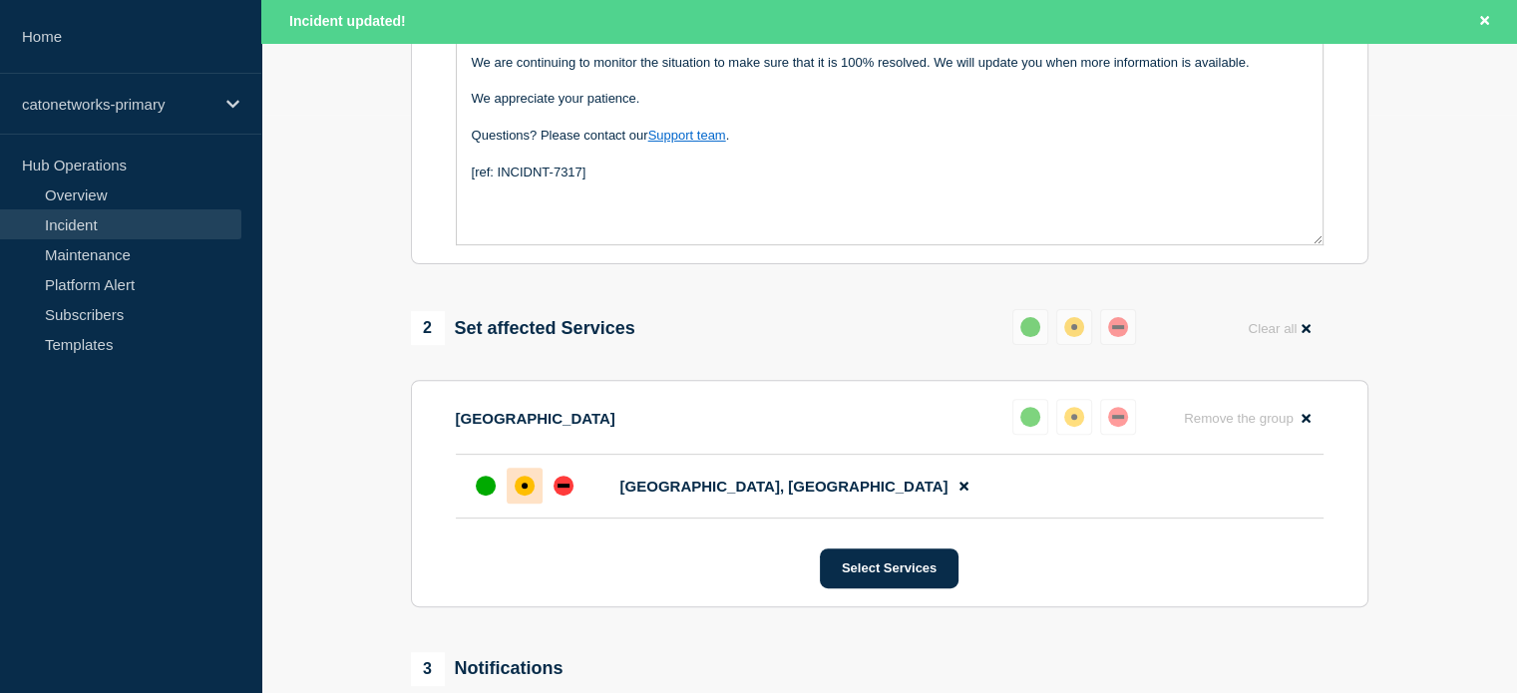
scroll to position [578, 0]
click at [487, 492] on div "up" at bounding box center [486, 486] width 20 height 20
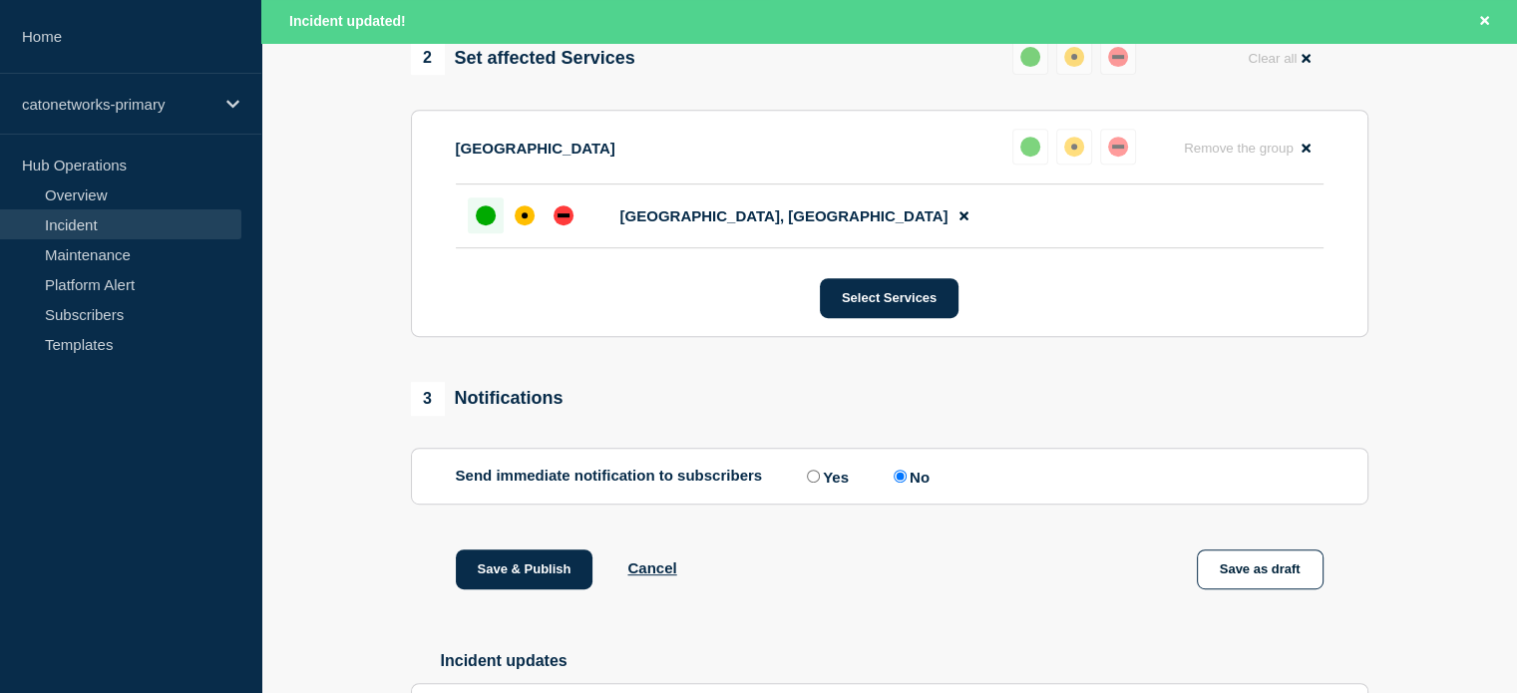
scroll to position [878, 0]
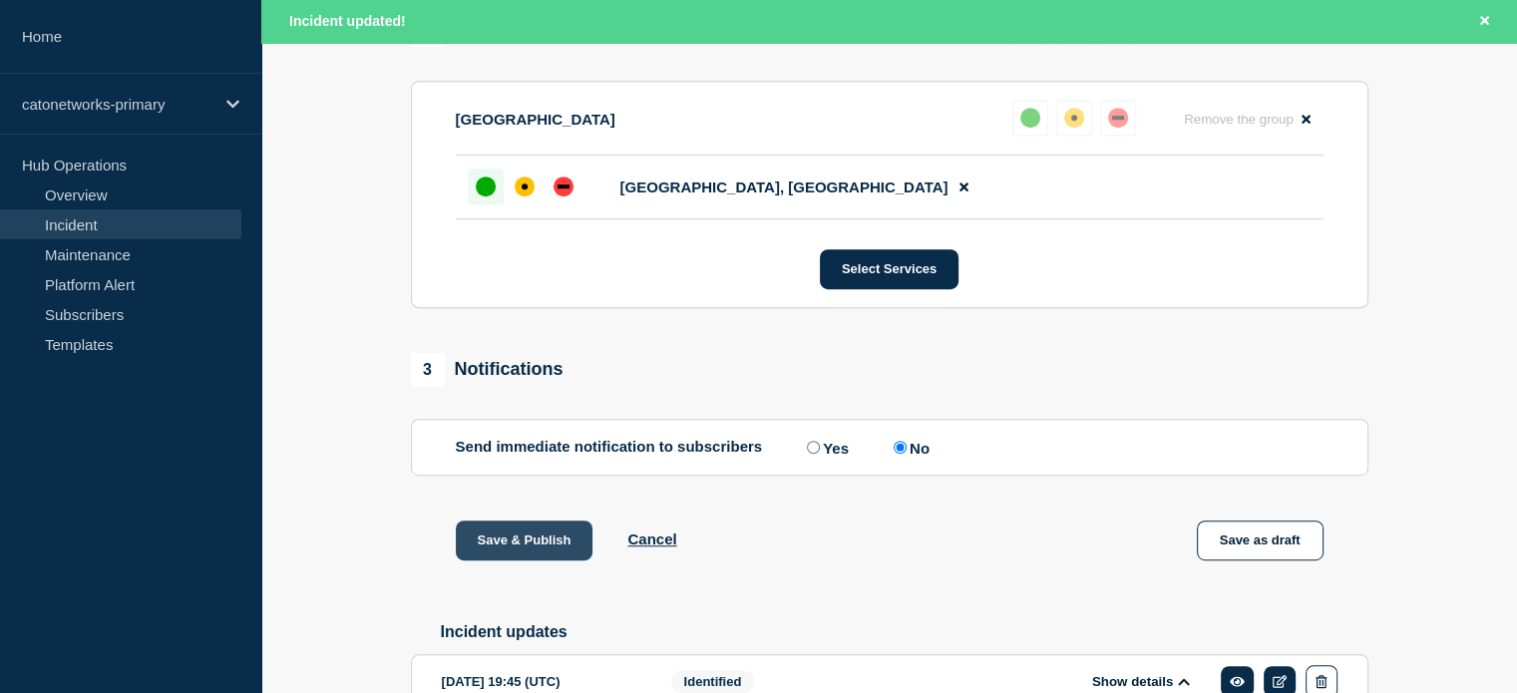
click at [508, 561] on button "Save & Publish" at bounding box center [525, 541] width 138 height 40
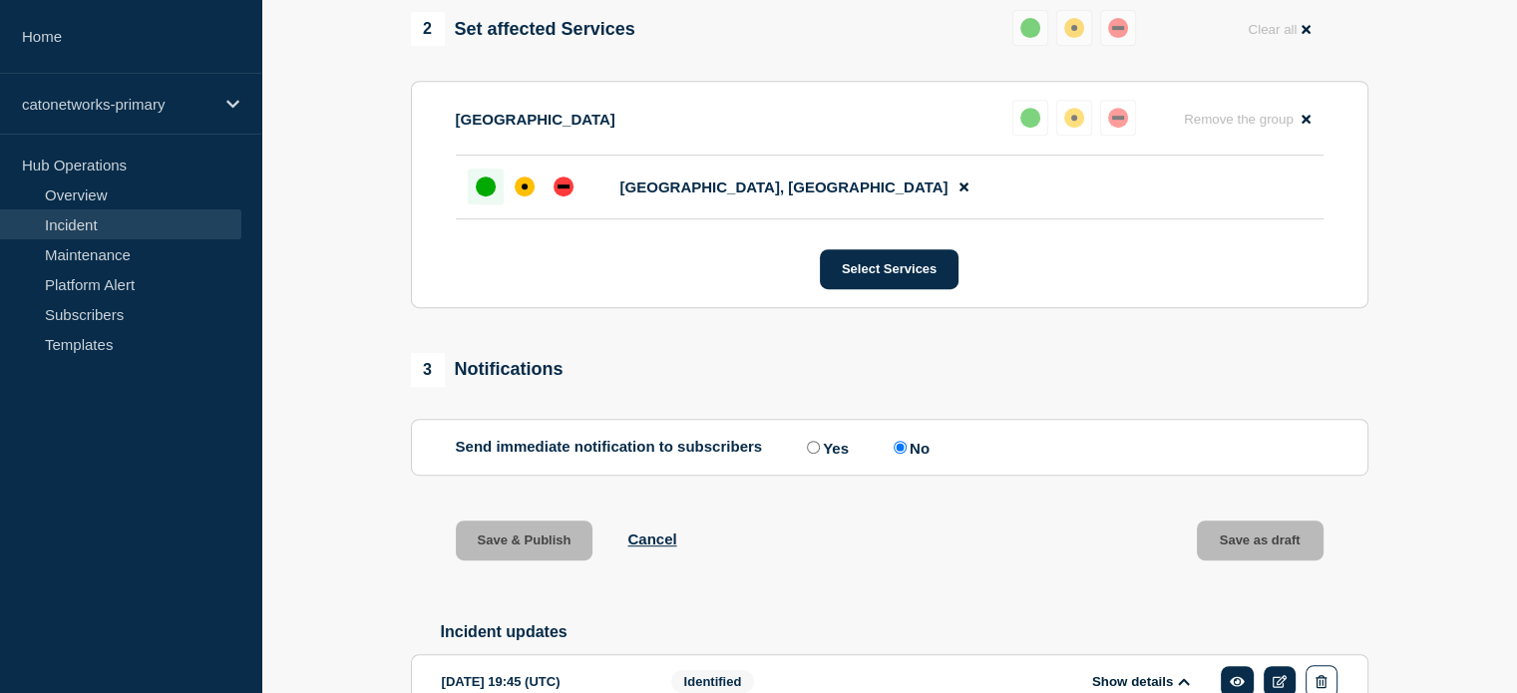
scroll to position [836, 0]
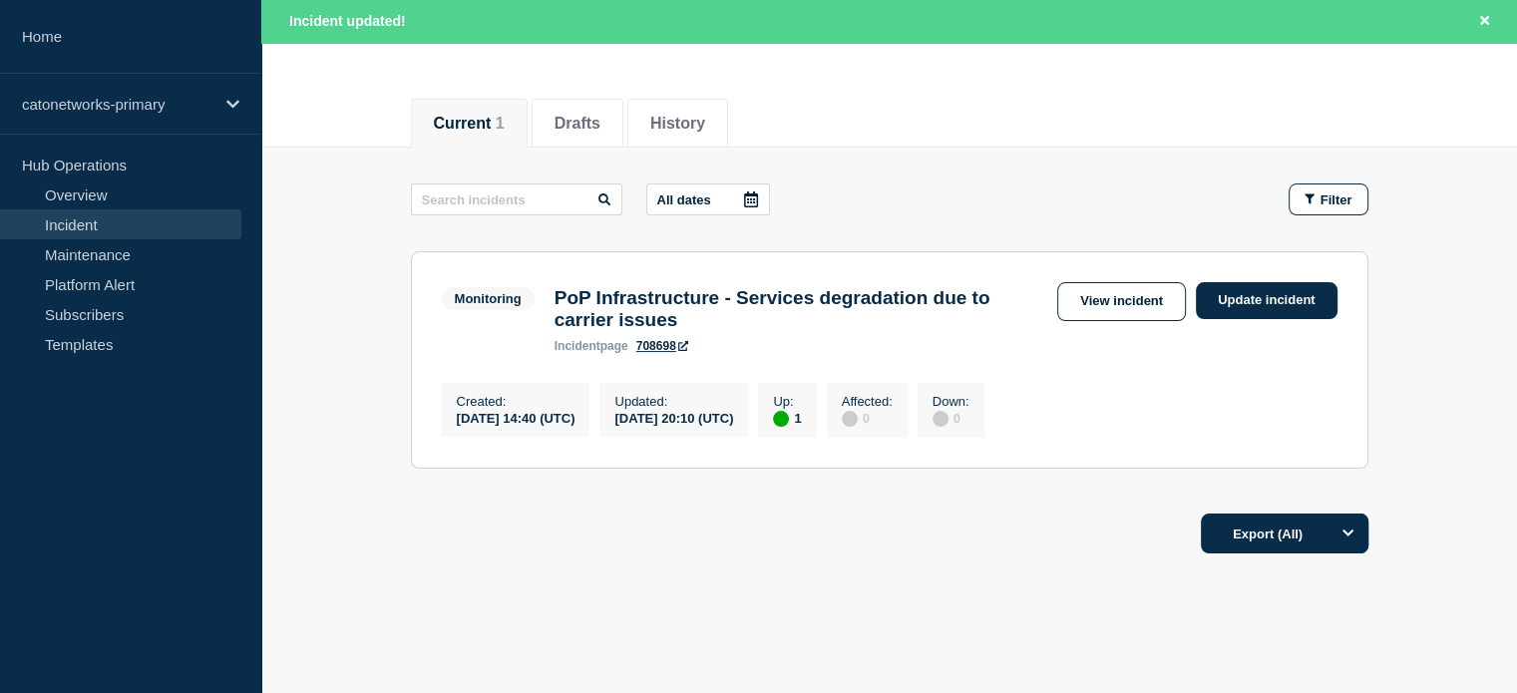
scroll to position [255, 0]
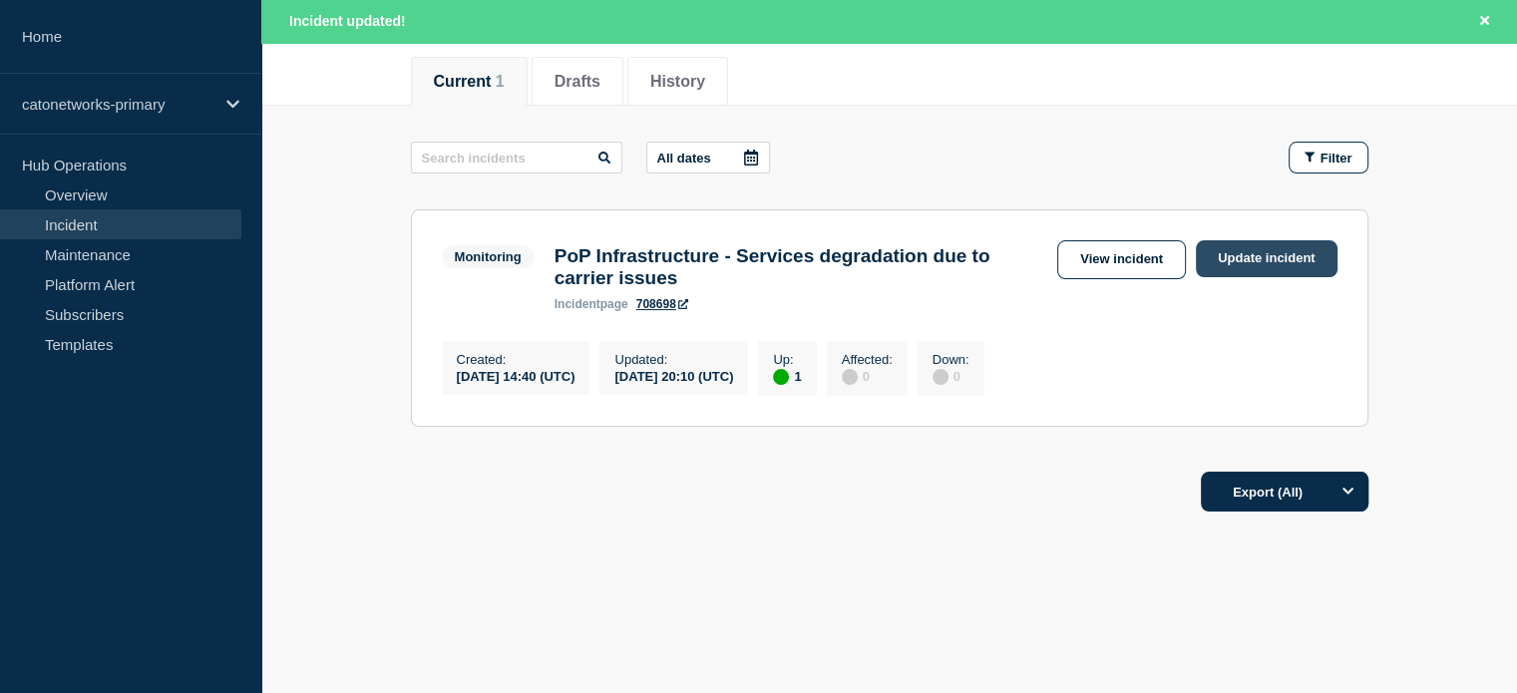
click at [1236, 240] on link "Update incident" at bounding box center [1267, 258] width 142 height 37
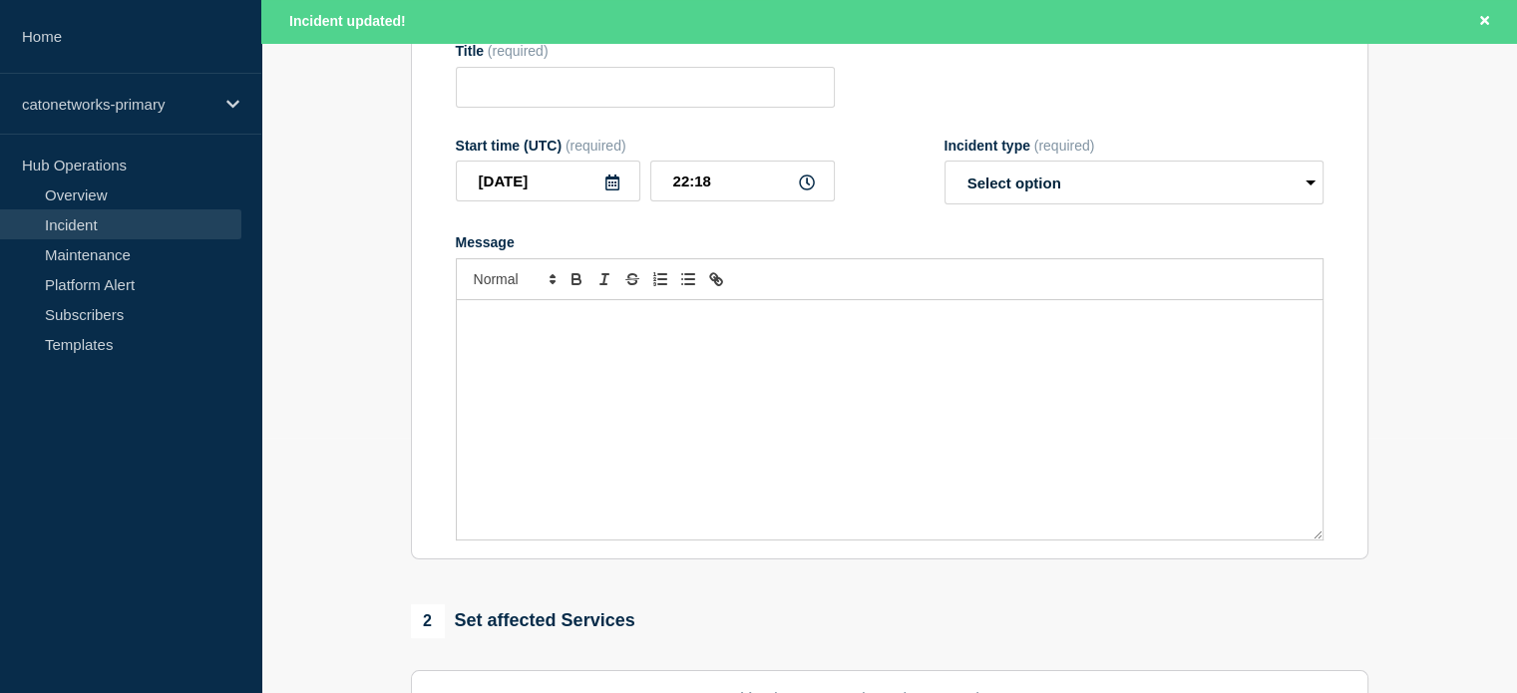
type input "PoP Infrastructure - Services degradation due to carrier issues"
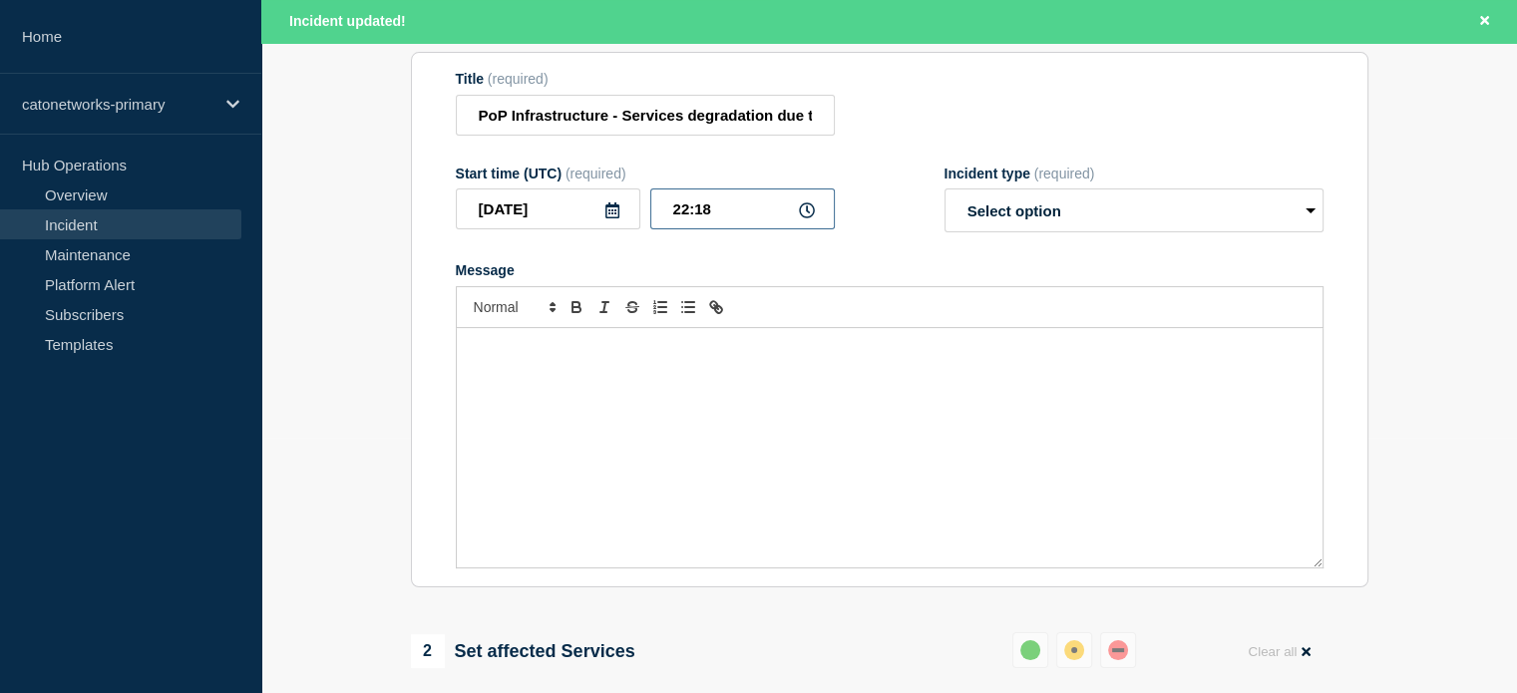
click at [724, 226] on input "22:18" at bounding box center [742, 209] width 185 height 41
type input "22:10"
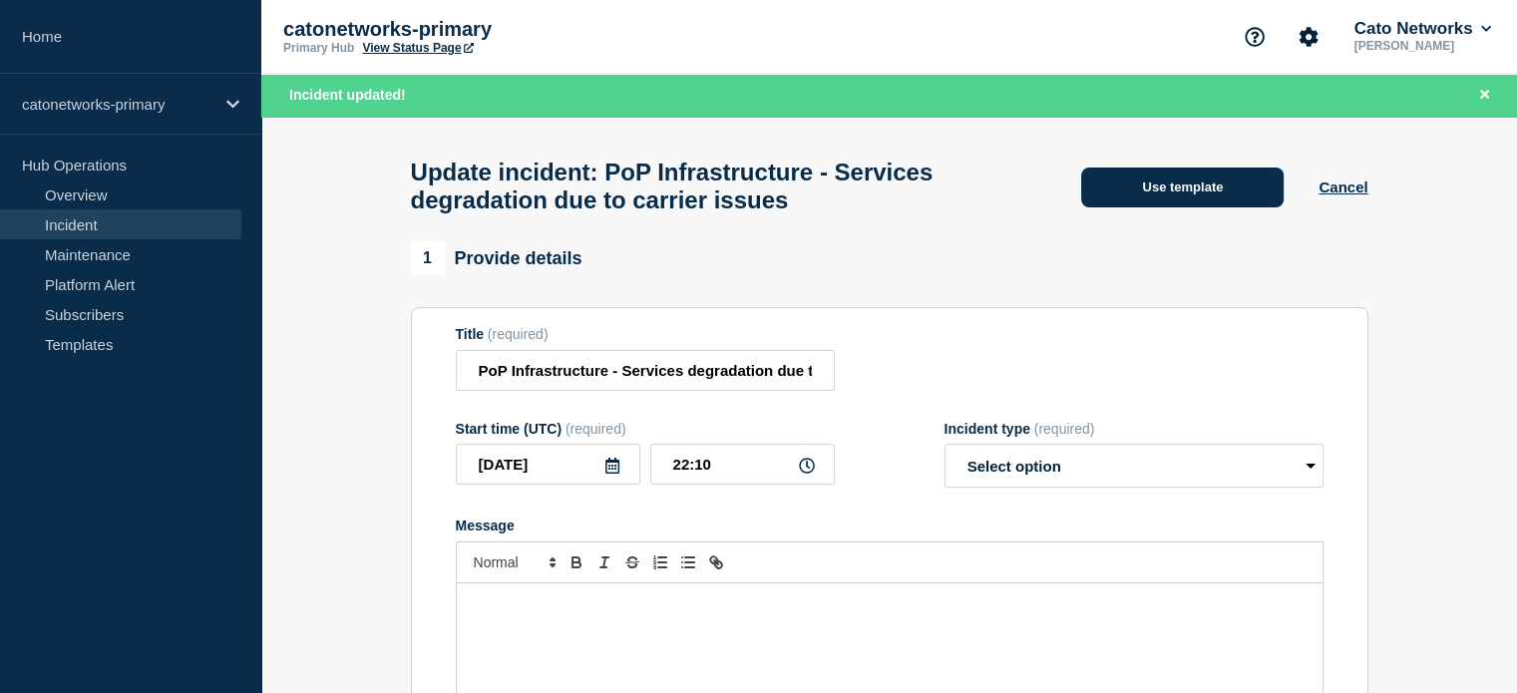
click at [1118, 198] on button "Use template" at bounding box center [1182, 188] width 202 height 40
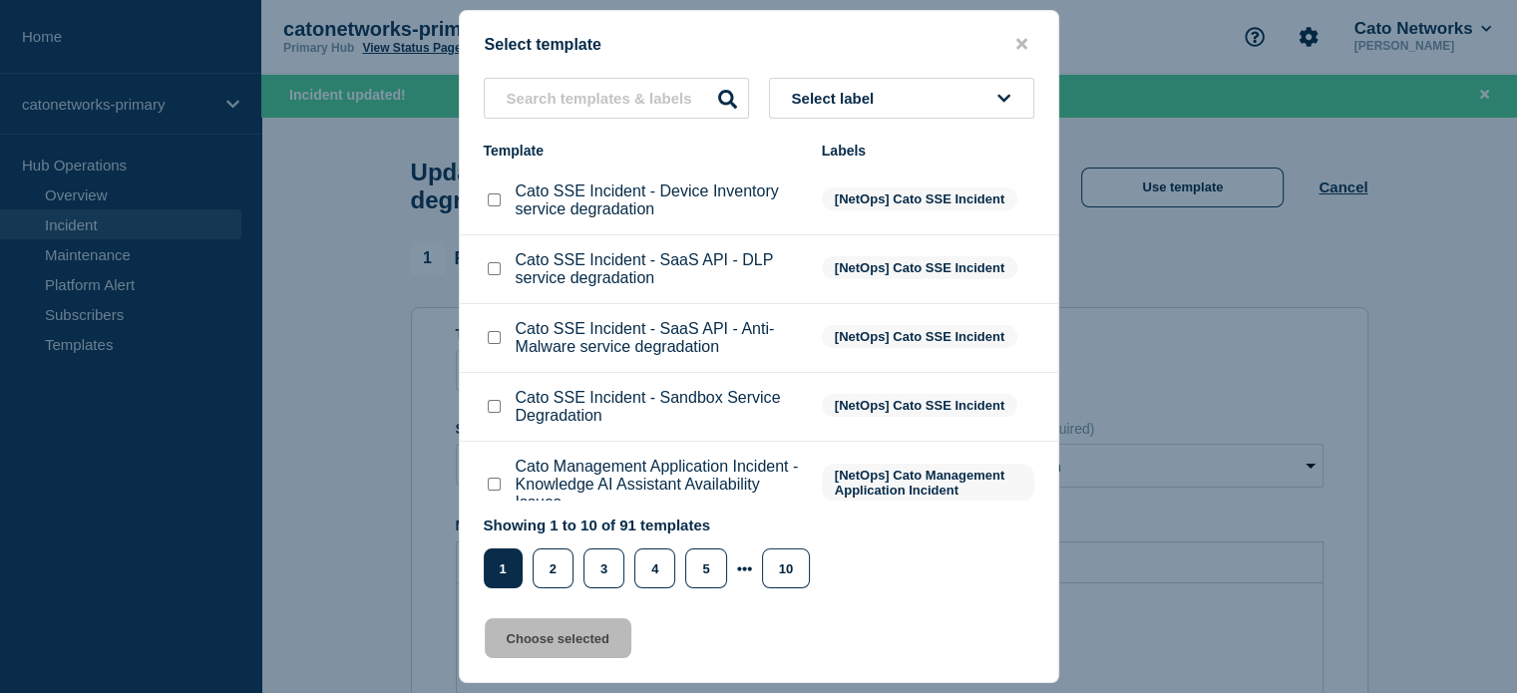
scroll to position [100, 0]
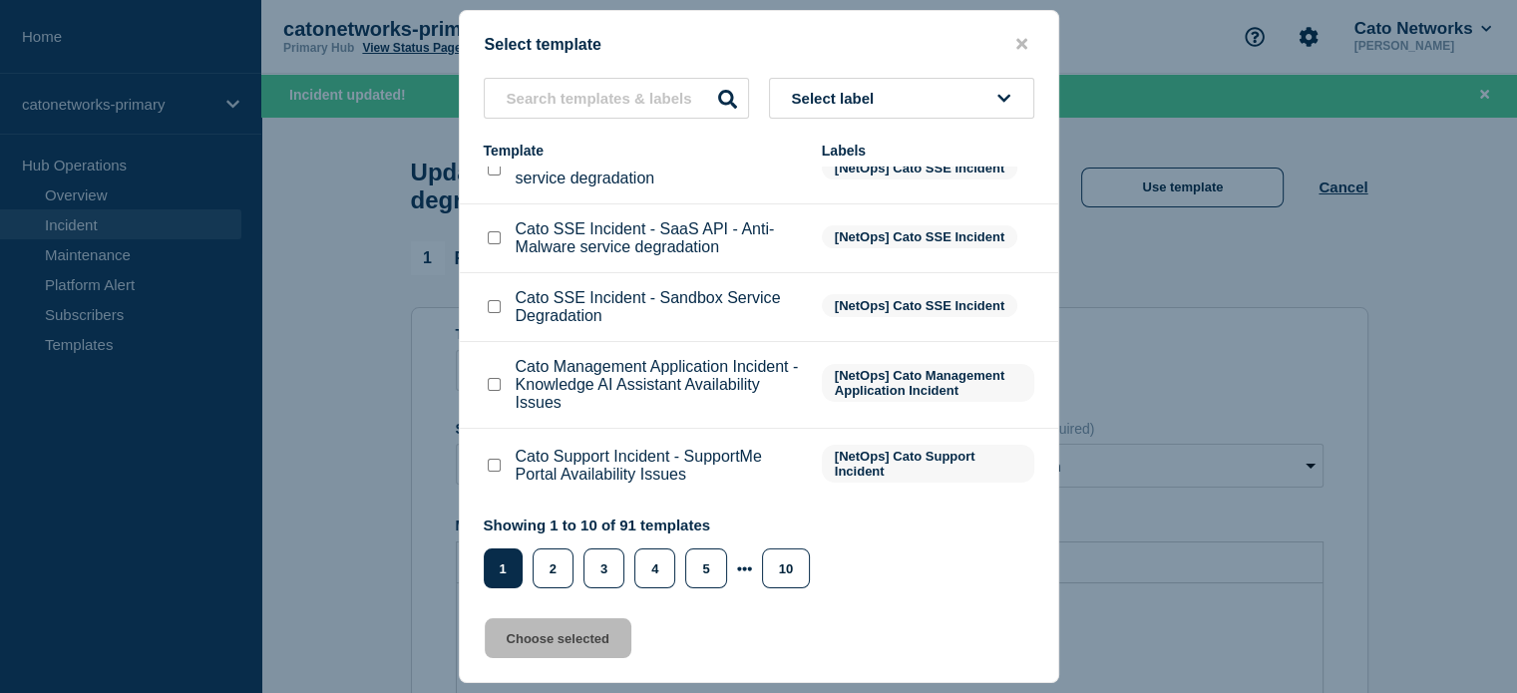
click at [874, 99] on span "Select label" at bounding box center [837, 98] width 91 height 17
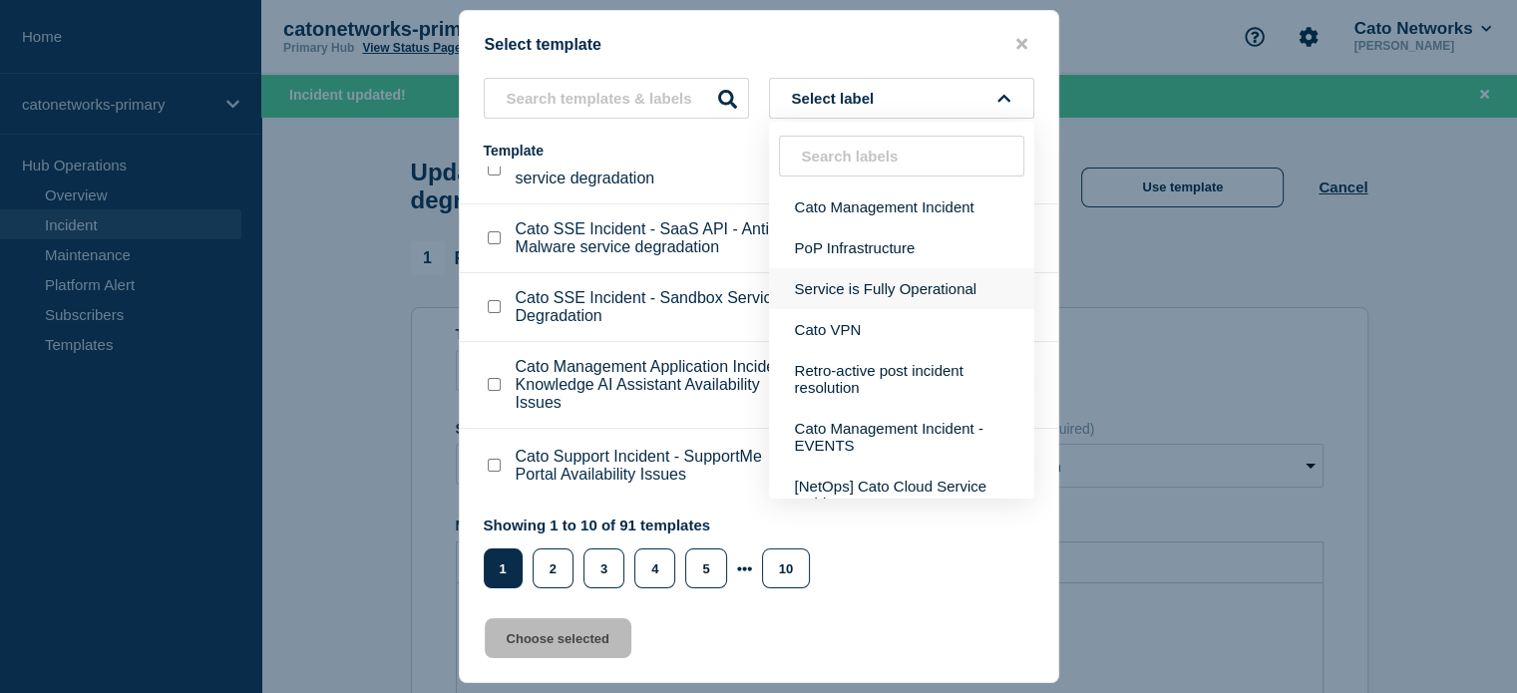
click at [863, 286] on button "Service is Fully Operational" at bounding box center [901, 288] width 265 height 41
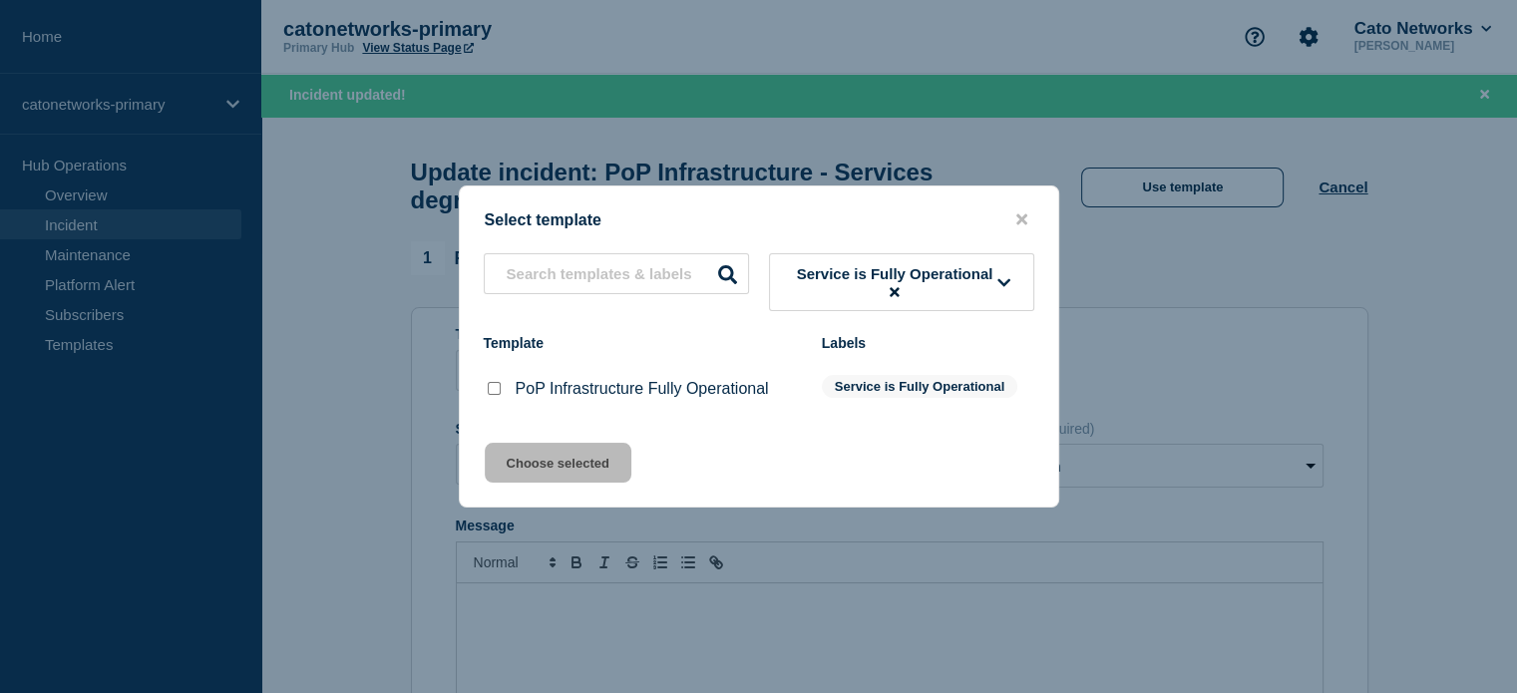
scroll to position [0, 0]
click at [512, 394] on div "PoP Infrastructure Fully Operational" at bounding box center [643, 389] width 318 height 20
click at [496, 393] on input "PoP Infrastructure Fully Operational checkbox" at bounding box center [494, 388] width 13 height 13
checkbox input "true"
click at [534, 462] on button "Choose selected" at bounding box center [558, 463] width 147 height 40
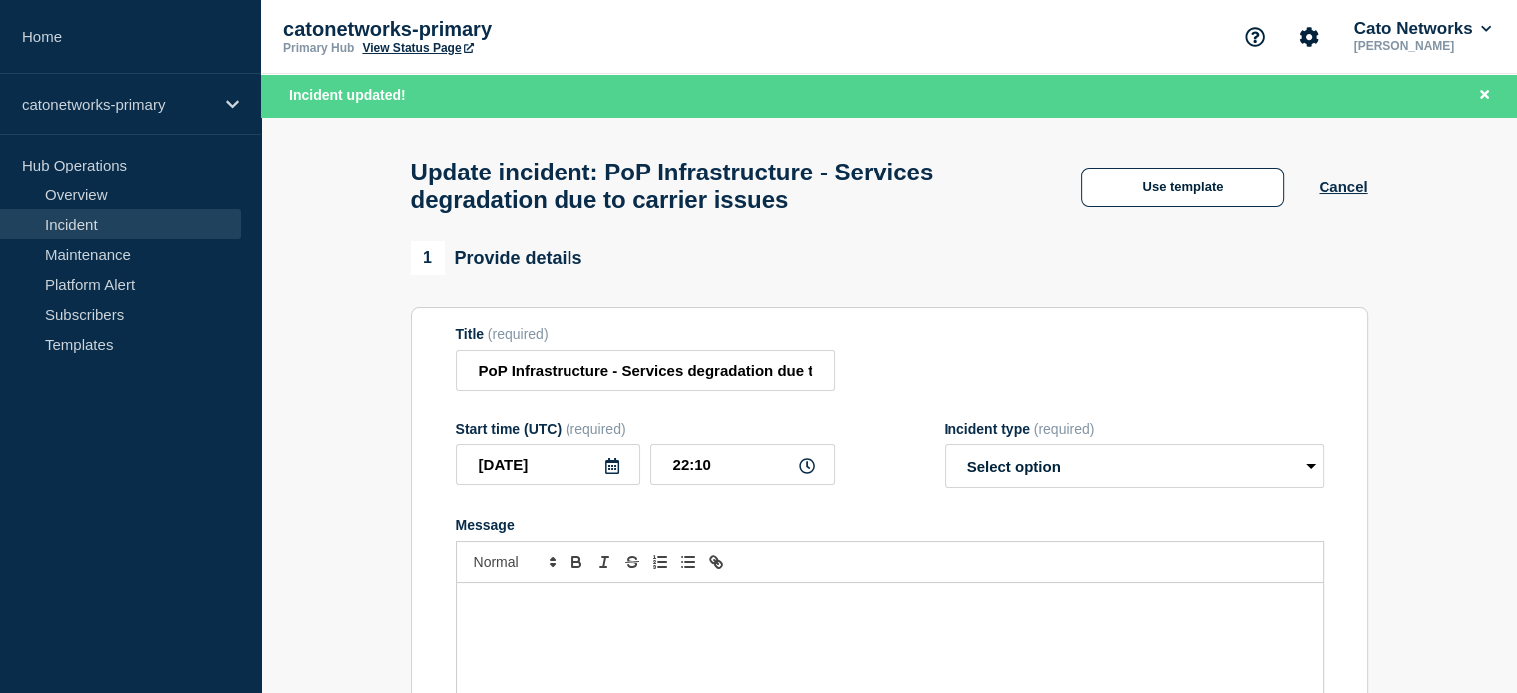
select select "resolved"
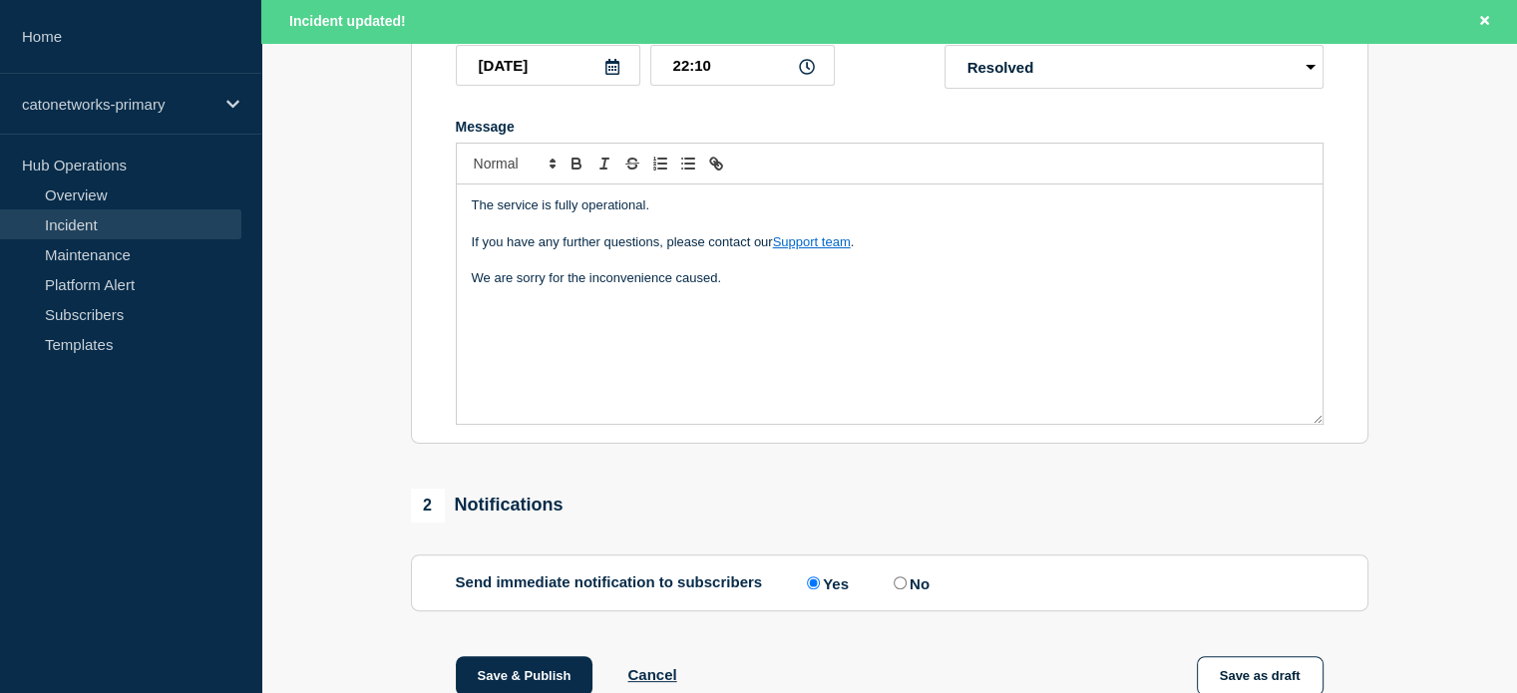
scroll to position [789, 0]
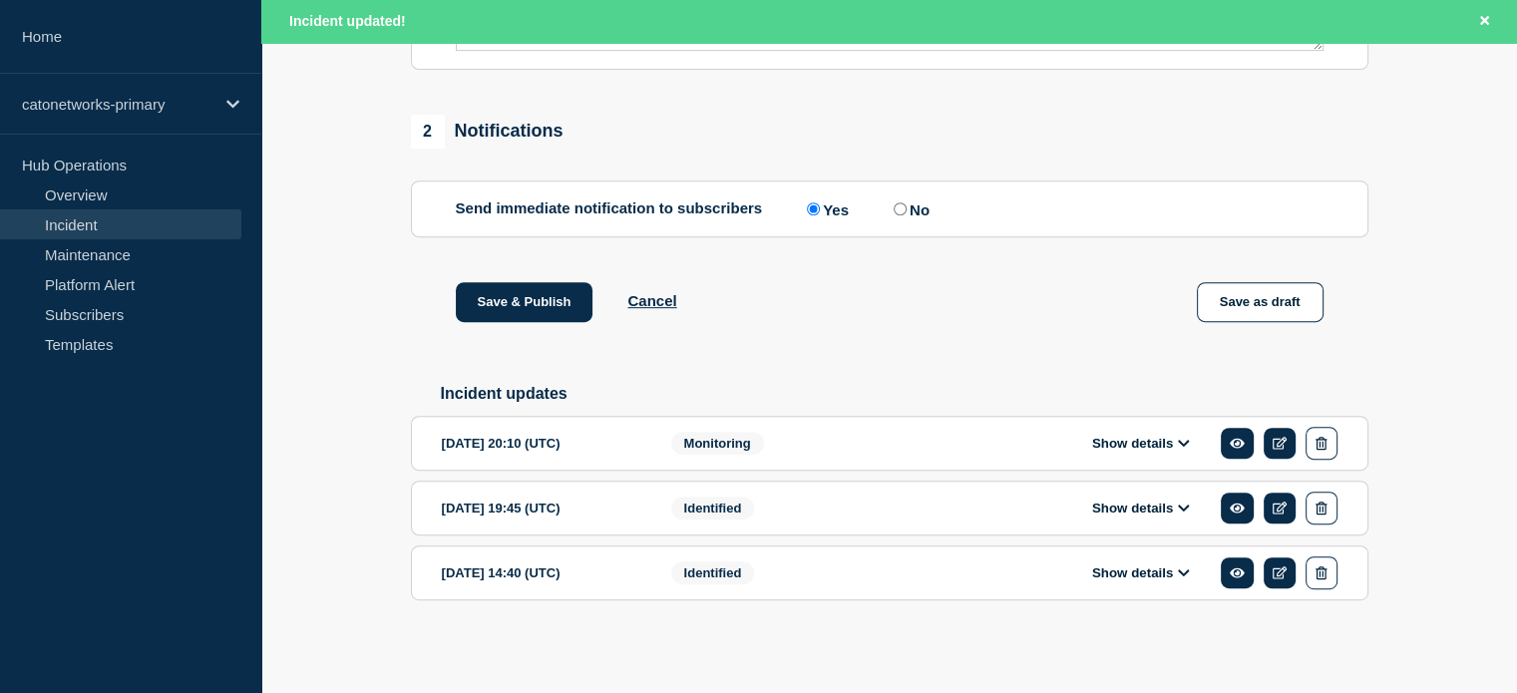
click at [899, 202] on input "No" at bounding box center [900, 208] width 13 height 13
radio input "true"
radio input "false"
click at [1141, 439] on button "Show details" at bounding box center [1141, 443] width 110 height 17
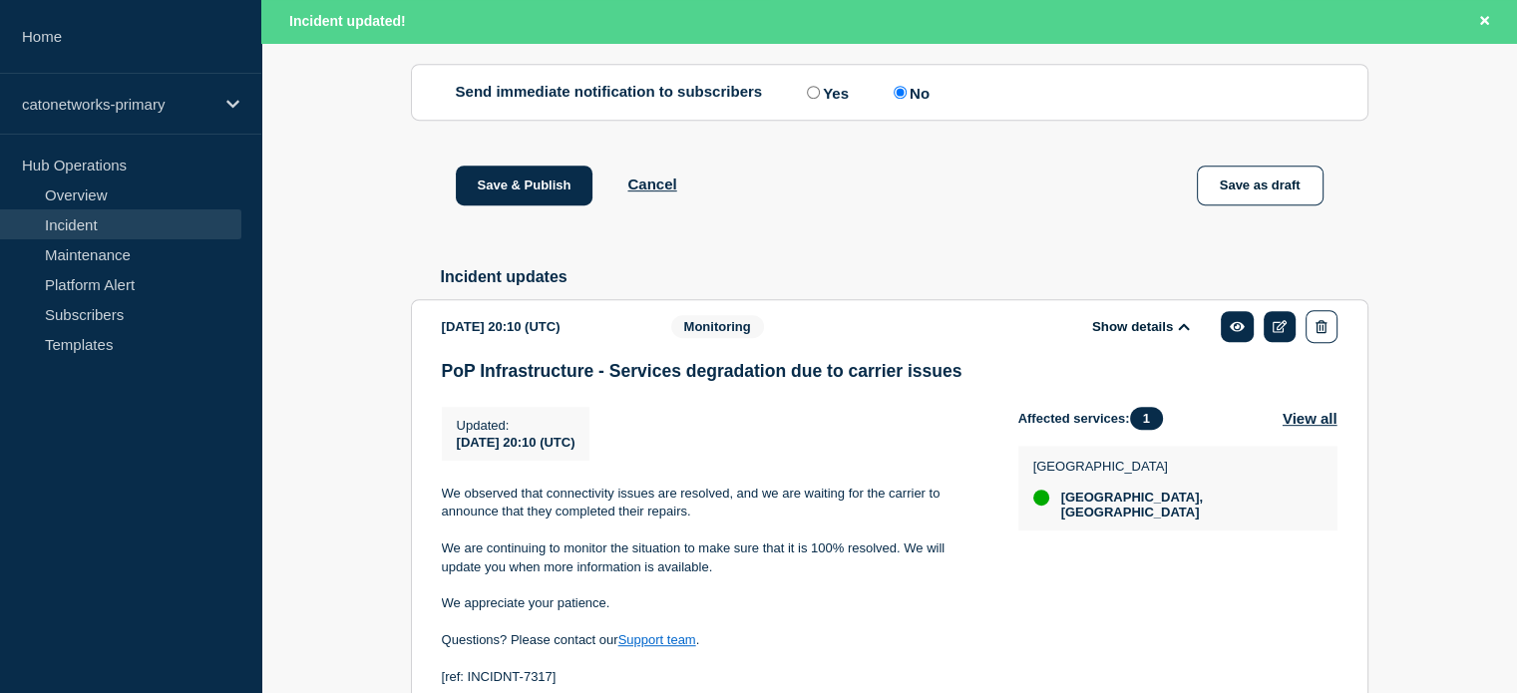
scroll to position [1088, 0]
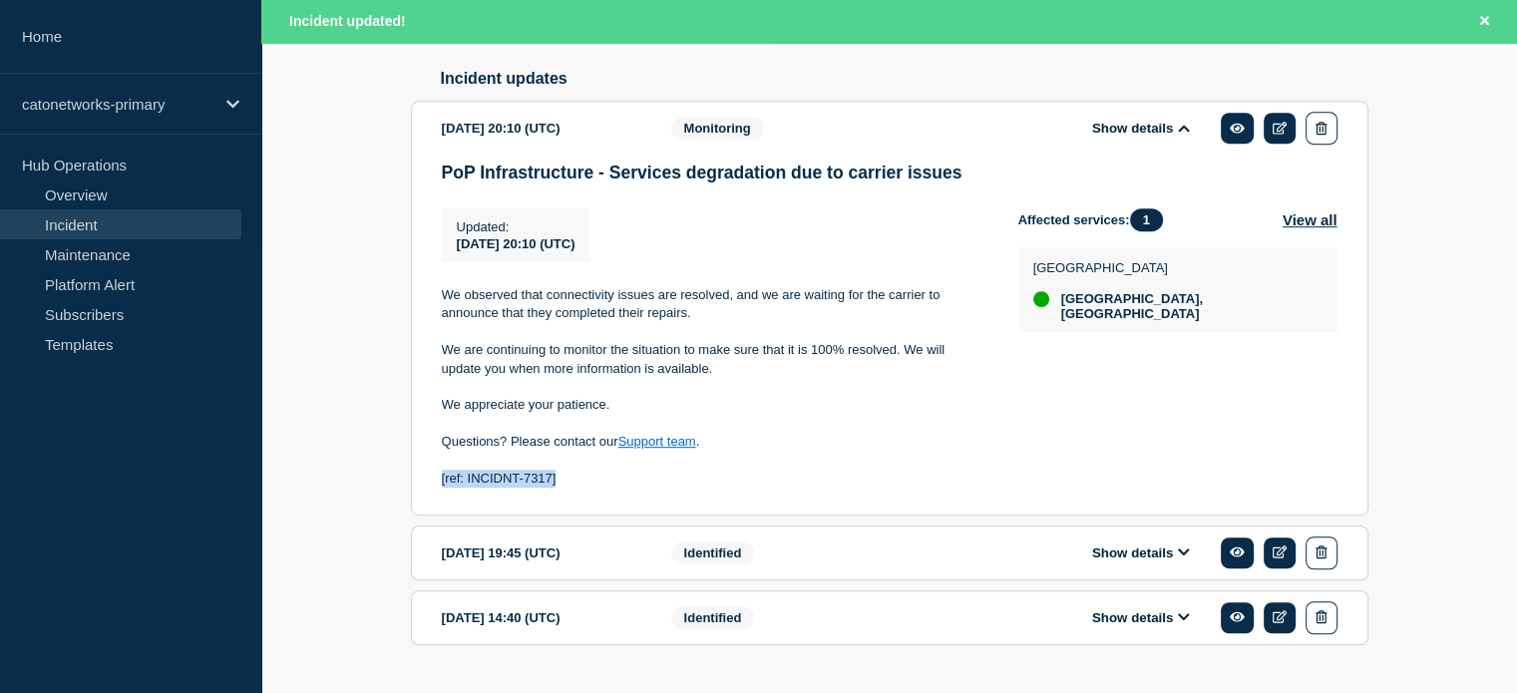
drag, startPoint x: 571, startPoint y: 502, endPoint x: 399, endPoint y: 502, distance: 172.5
copy p "[ref: INCIDNT-7317]"
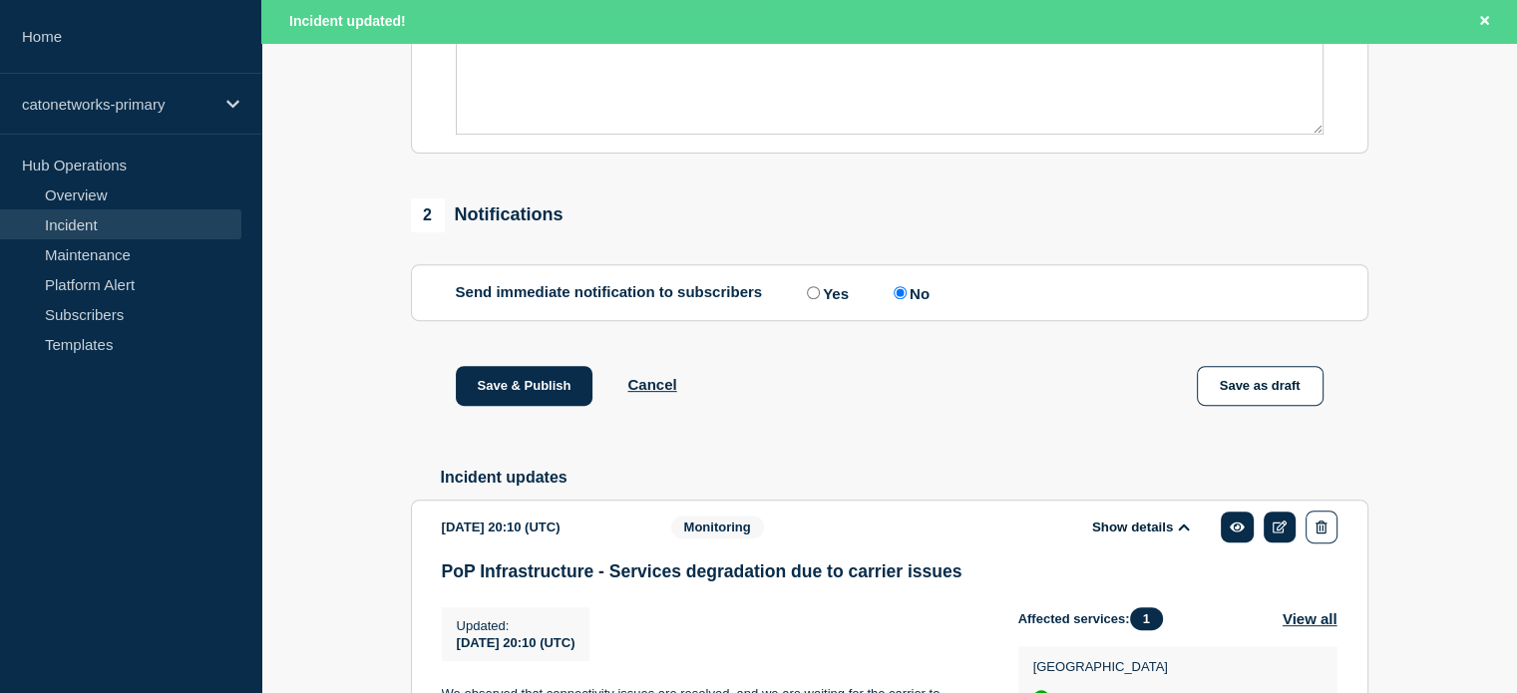
scroll to position [390, 0]
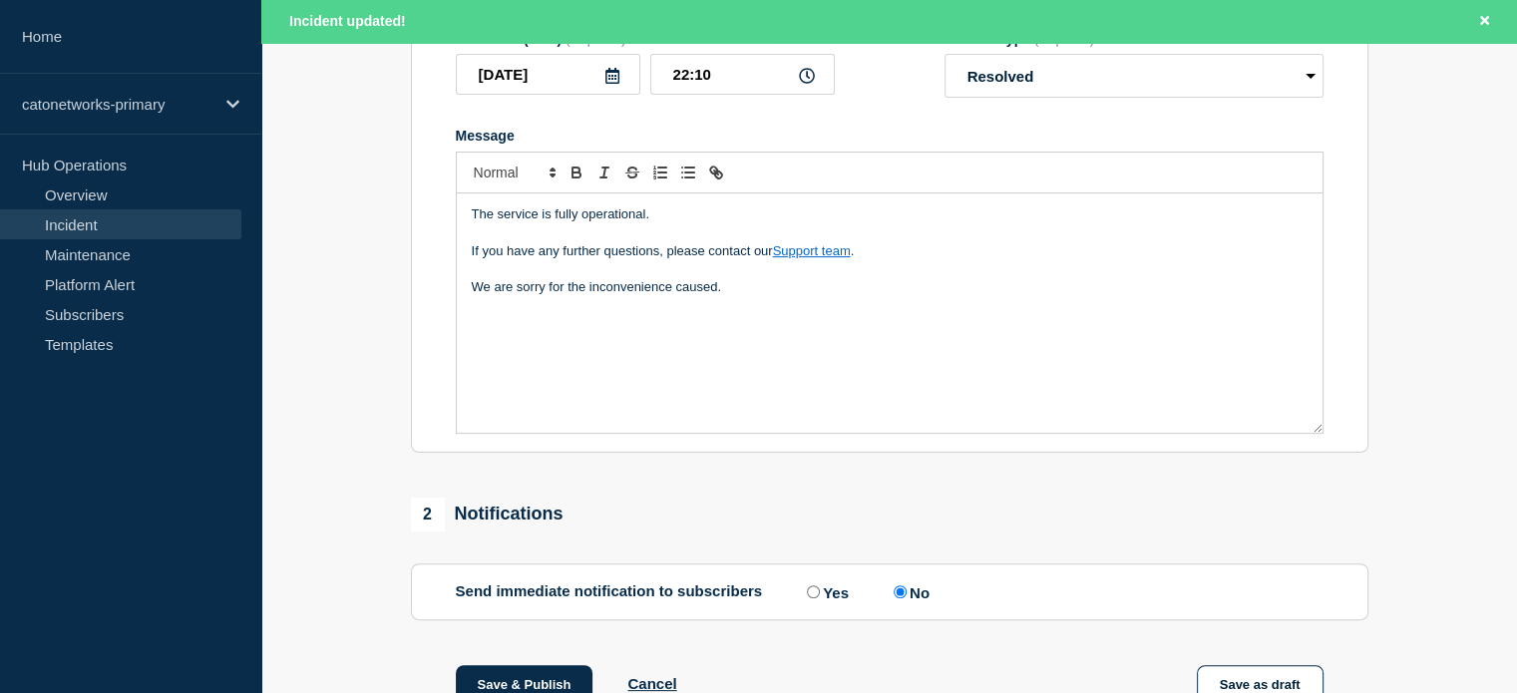
click at [780, 346] on div "The service is fully operational. If you have any further questions, please con…" at bounding box center [890, 312] width 866 height 239
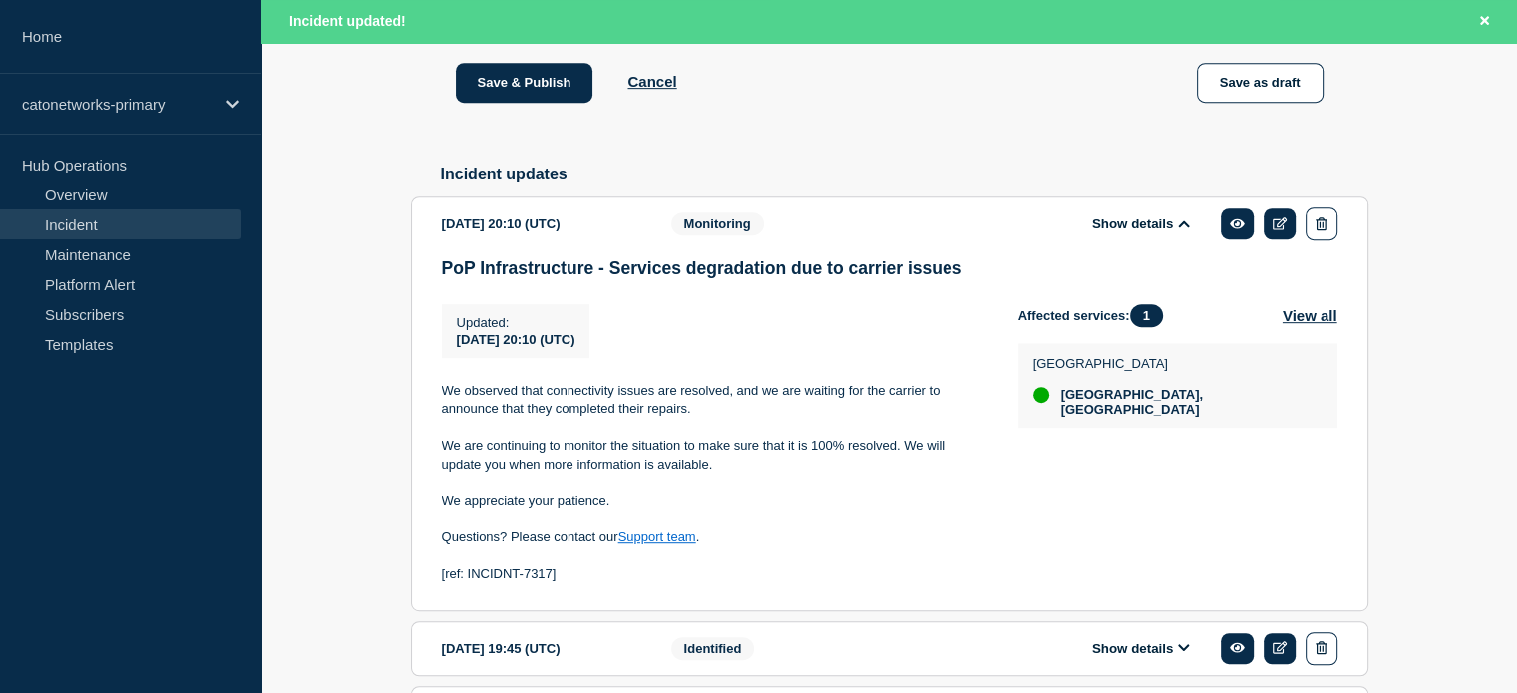
scroll to position [852, 0]
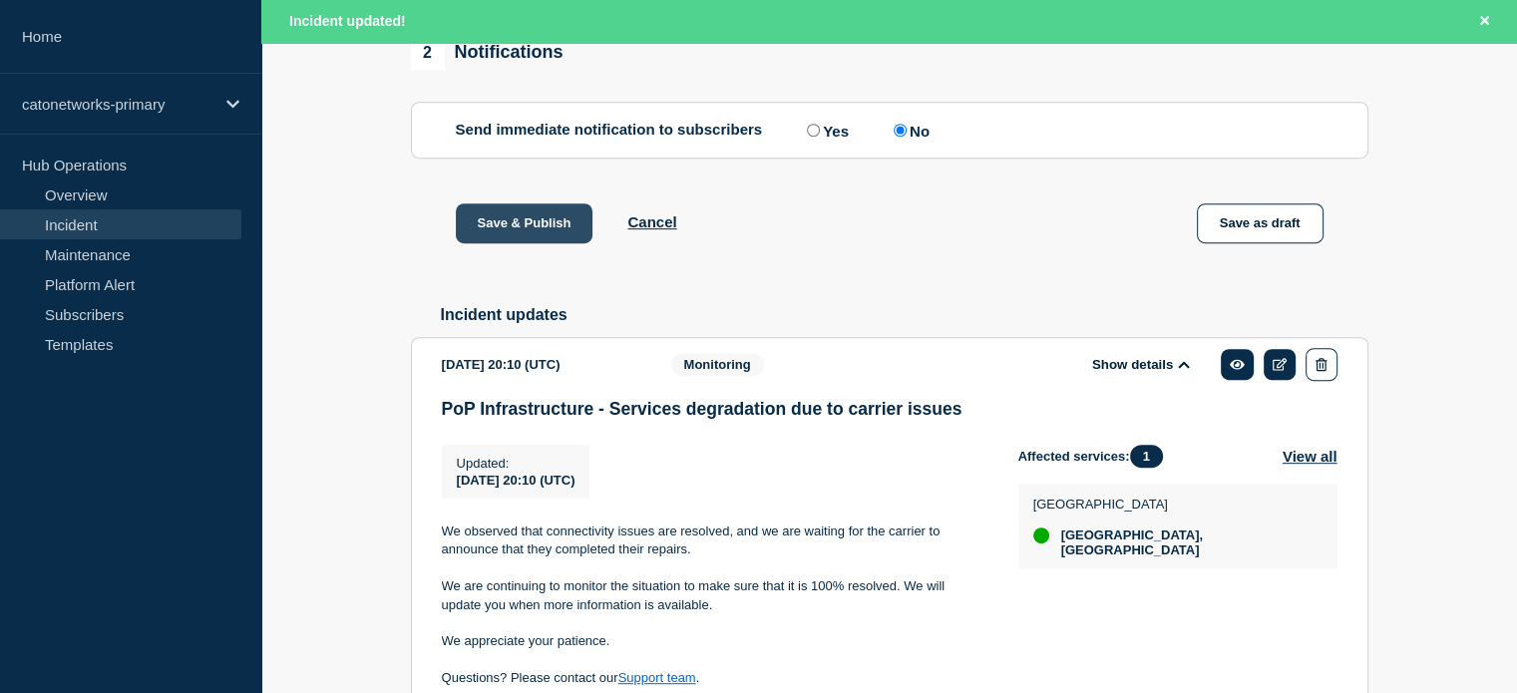
click at [528, 232] on button "Save & Publish" at bounding box center [525, 223] width 138 height 40
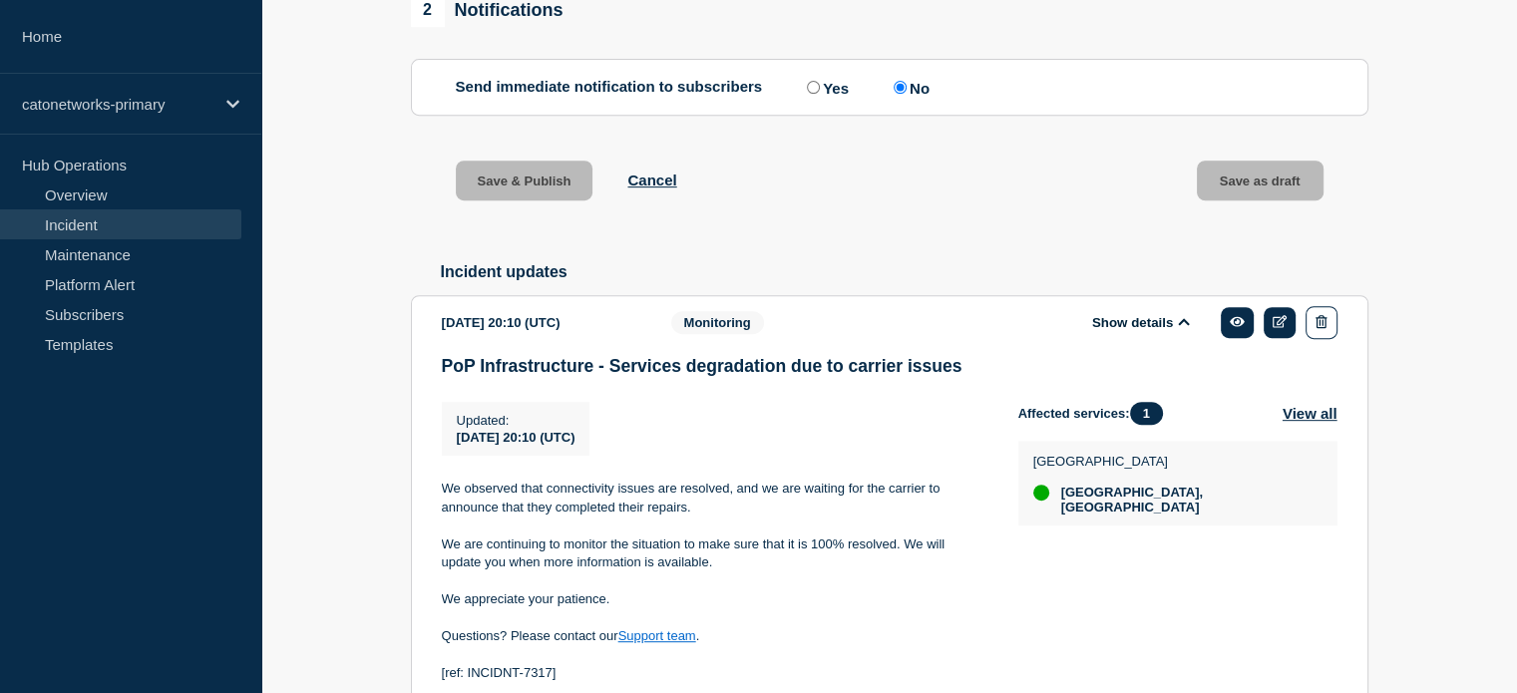
scroll to position [810, 0]
